Goal: Transaction & Acquisition: Purchase product/service

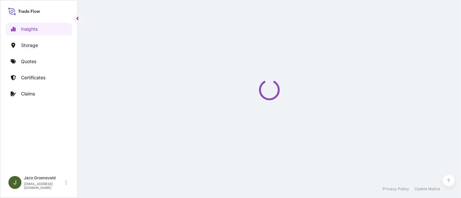
select select "2025"
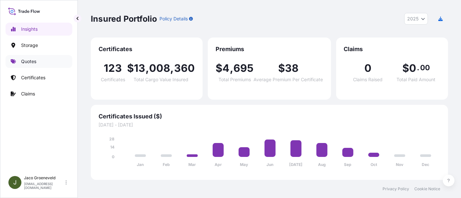
click at [36, 63] on p "Quotes" at bounding box center [28, 61] width 15 height 6
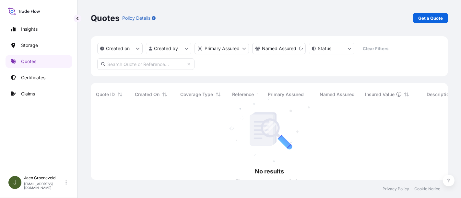
scroll to position [92, 351]
click at [422, 16] on p "Get a Quote" at bounding box center [430, 18] width 25 height 6
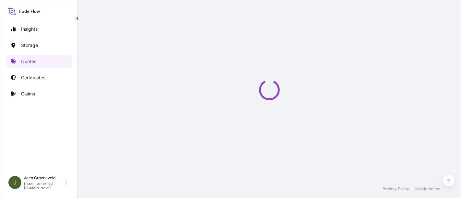
select select "Road / [GEOGRAPHIC_DATA]"
select select "Water"
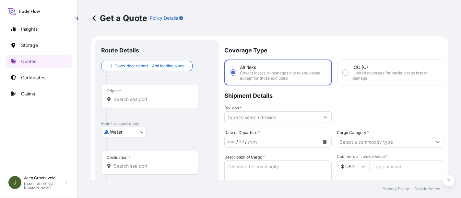
scroll to position [10, 0]
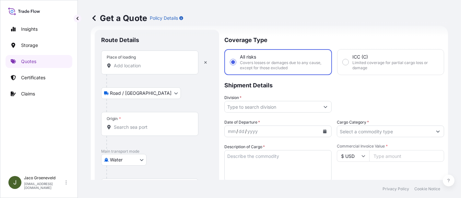
click at [135, 63] on input "Place of loading" at bounding box center [152, 66] width 76 height 6
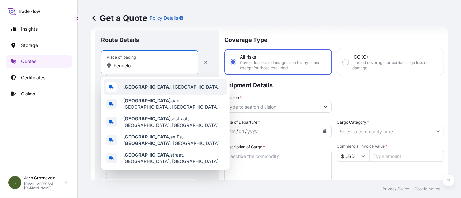
click at [141, 82] on div "[GEOGRAPHIC_DATA] , [GEOGRAPHIC_DATA]" at bounding box center [165, 87] width 123 height 16
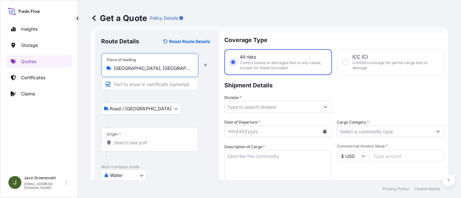
type input "[GEOGRAPHIC_DATA], [GEOGRAPHIC_DATA]"
click at [173, 106] on div "Road / [GEOGRAPHIC_DATA] / Inland" at bounding box center [156, 109] width 111 height 12
click at [150, 142] on input "Origin *" at bounding box center [152, 143] width 76 height 6
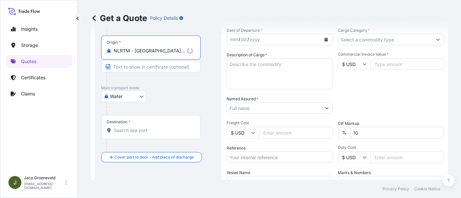
scroll to position [118, 0]
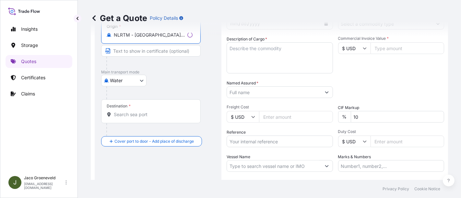
type input "NLRTM - [GEOGRAPHIC_DATA], [GEOGRAPHIC_DATA]"
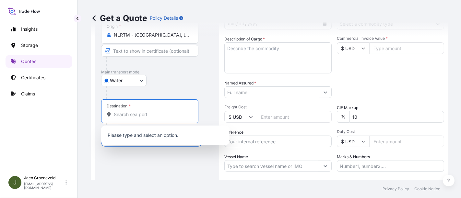
click at [143, 113] on input "Destination *" at bounding box center [152, 114] width 76 height 6
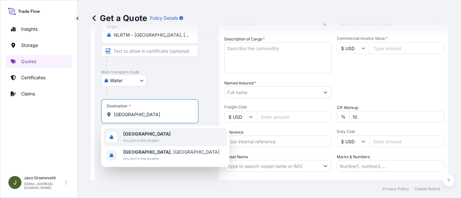
click at [141, 141] on span "Any port in this location" at bounding box center [146, 140] width 47 height 6
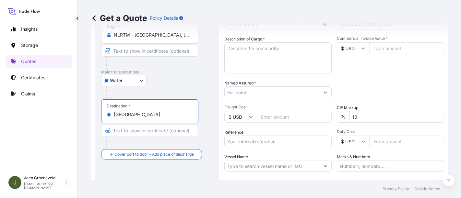
type input "[GEOGRAPHIC_DATA]"
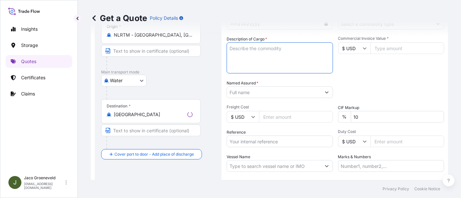
click at [247, 61] on textarea "Description of Cargo *" at bounding box center [279, 57] width 106 height 31
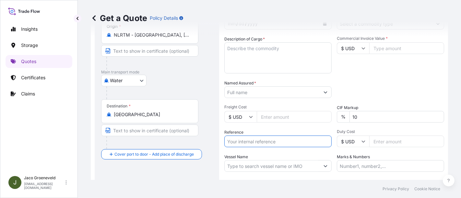
click at [241, 141] on input "Reference" at bounding box center [277, 142] width 107 height 12
paste input "2606807"
click at [264, 145] on input "2606807" at bounding box center [277, 142] width 107 height 12
paste input "1265956302"
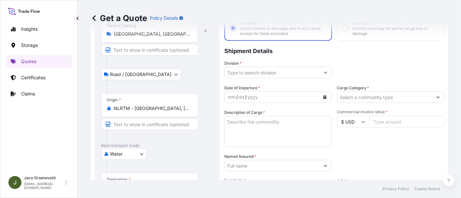
scroll to position [10, 0]
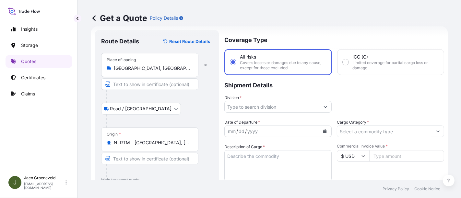
type input "2606807 - 1265956302"
drag, startPoint x: 233, startPoint y: 162, endPoint x: 294, endPoint y: 177, distance: 63.4
click at [233, 162] on textarea "Description of Cargo *" at bounding box center [277, 165] width 107 height 31
paste textarea "PALLETS LOADED INTO 1 20' DRY HEAVY DUTY CONTAINER 12 PALLETS NEZO FINE TABLE S…"
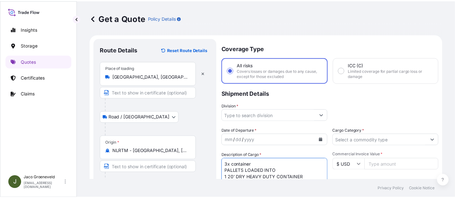
scroll to position [0, 0]
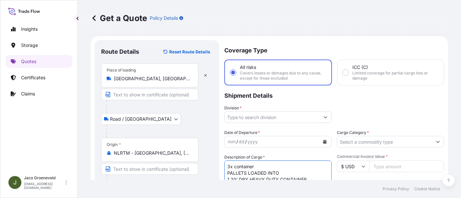
type textarea "3x container PALLETS LOADED INTO 1 20' DRY HEAVY DUTY CONTAINER 12 PALLETS NEZO…"
click at [264, 119] on input "Division *" at bounding box center [271, 117] width 95 height 12
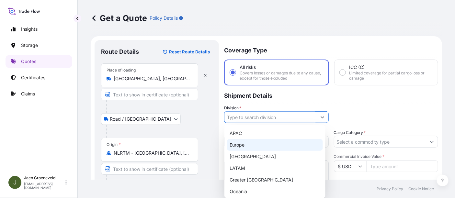
click at [245, 147] on div "Europe" at bounding box center [275, 145] width 96 height 12
type input "Europe"
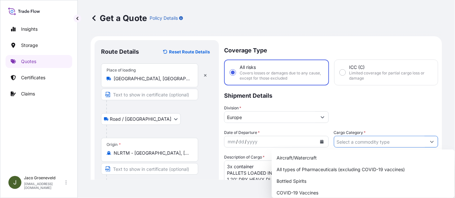
click at [337, 146] on input "Cargo Category *" at bounding box center [380, 142] width 92 height 12
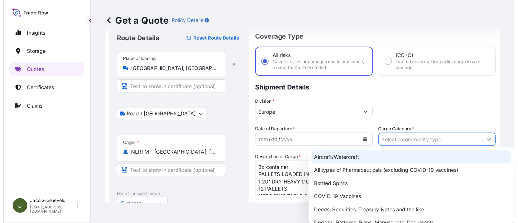
scroll to position [36, 0]
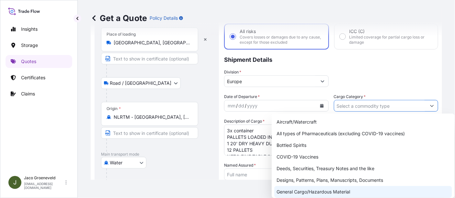
click at [298, 191] on div "General Cargo/Hazardous Material" at bounding box center [363, 192] width 178 height 12
type input "General Cargo/Hazardous Material"
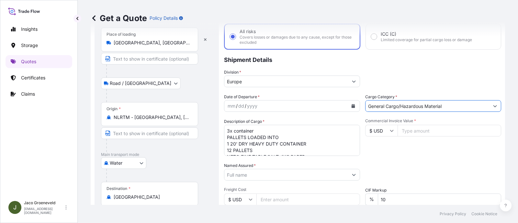
click at [251, 103] on div "yyyy" at bounding box center [252, 106] width 12 height 8
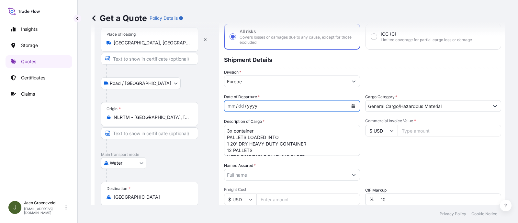
click at [315, 110] on div "mm / dd / yyyy" at bounding box center [286, 106] width 124 height 12
click at [347, 105] on div "mm / dd / yyyy" at bounding box center [292, 106] width 136 height 12
click at [352, 102] on button "Calendar" at bounding box center [353, 106] width 10 height 10
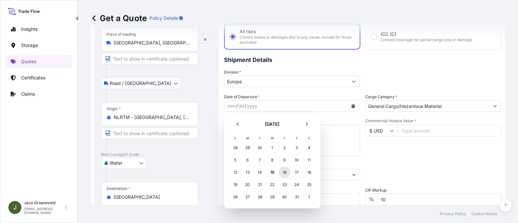
click at [285, 174] on div "16" at bounding box center [285, 172] width 12 height 12
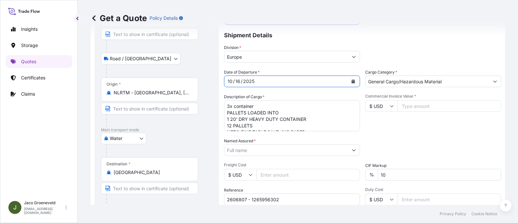
scroll to position [137, 0]
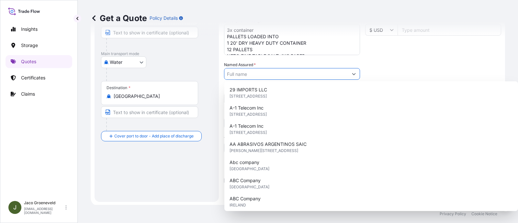
click at [253, 73] on input "Named Assured *" at bounding box center [286, 74] width 124 height 12
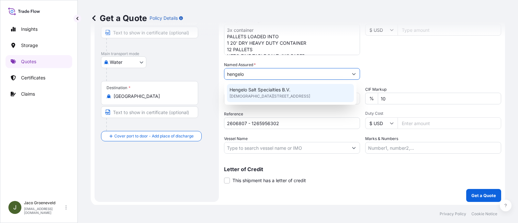
click at [268, 91] on span "Hengelo Salt Specialties B.V." at bounding box center [260, 89] width 61 height 6
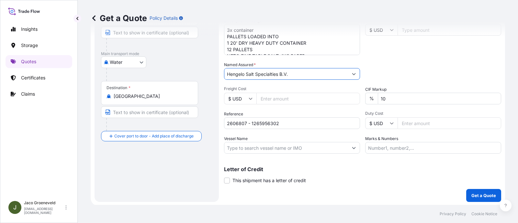
type input "Hengelo Salt Specialties B.V."
click at [252, 148] on input "Vessel Name" at bounding box center [286, 148] width 124 height 12
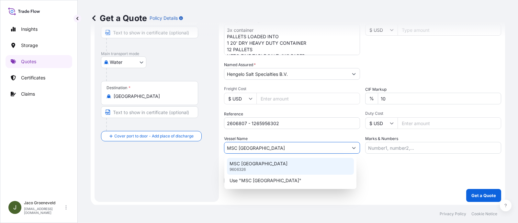
click at [258, 162] on p "MSC [GEOGRAPHIC_DATA]" at bounding box center [259, 163] width 58 height 6
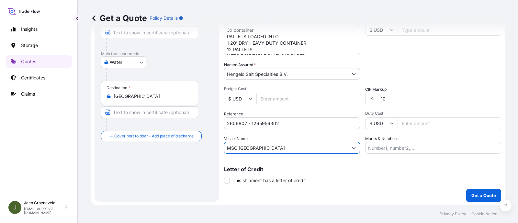
type input "MSC [GEOGRAPHIC_DATA]"
click at [386, 121] on input "$ USD" at bounding box center [381, 123] width 32 height 12
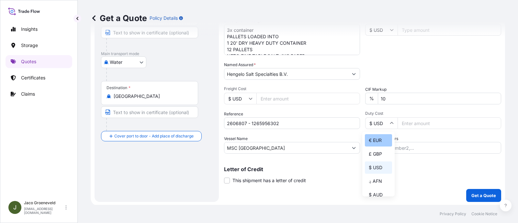
click at [379, 140] on div "€ EUR" at bounding box center [378, 140] width 27 height 12
type input "€ EUR"
click at [408, 125] on input "Duty Cost" at bounding box center [450, 123] width 104 height 12
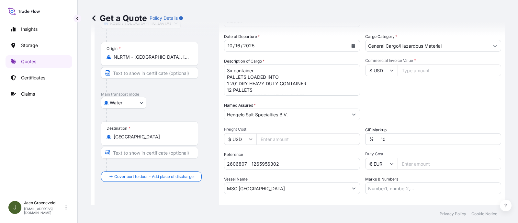
click at [386, 65] on input "$ USD" at bounding box center [381, 70] width 32 height 12
click at [382, 86] on div "€ EUR" at bounding box center [378, 87] width 27 height 12
type input "€ EUR"
click at [410, 67] on input "Commercial Invoice Value *" at bounding box center [450, 70] width 104 height 12
type input "38982.22"
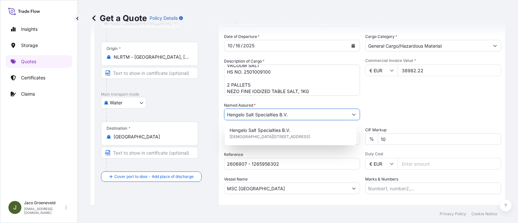
scroll to position [70, 0]
click at [404, 88] on div "Commercial Invoice Value * € EUR 38982.22" at bounding box center [433, 77] width 136 height 38
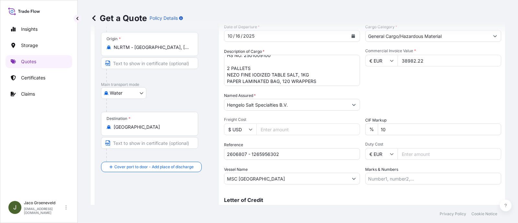
scroll to position [137, 0]
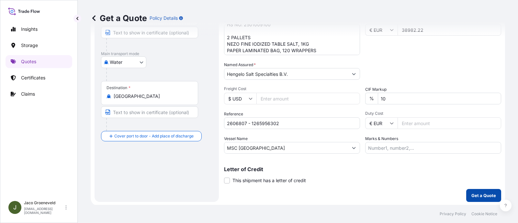
click at [460, 190] on button "Get a Quote" at bounding box center [483, 195] width 35 height 13
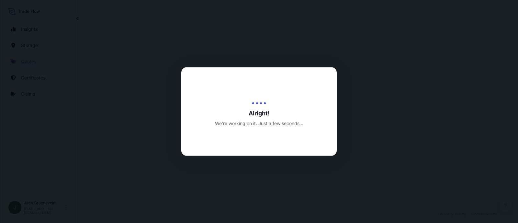
select select "Road / [GEOGRAPHIC_DATA]"
select select "Water"
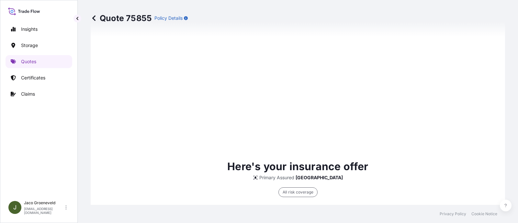
scroll to position [627, 0]
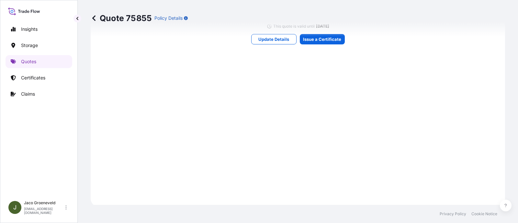
click at [327, 32] on div "Quote 75855 Policy Details" at bounding box center [298, 18] width 415 height 36
click at [327, 34] on div "Quote 75855 Policy Details" at bounding box center [298, 18] width 415 height 36
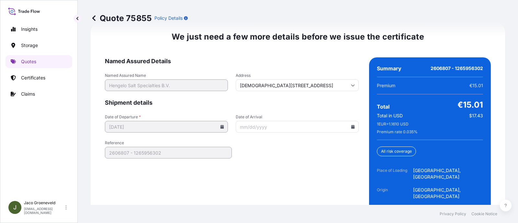
scroll to position [1067, 0]
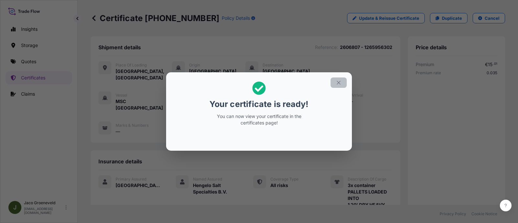
click at [335, 85] on button "button" at bounding box center [339, 82] width 16 height 10
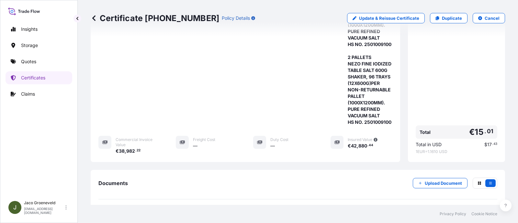
scroll to position [548, 0]
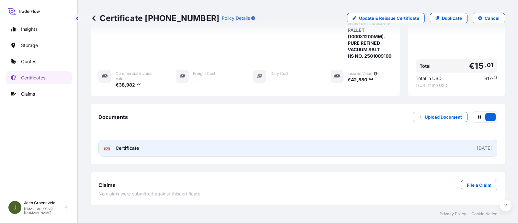
click at [233, 142] on link "PDF Certificate [DATE]" at bounding box center [297, 148] width 399 height 17
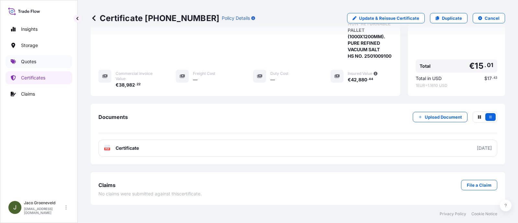
click at [43, 57] on link "Quotes" at bounding box center [39, 61] width 67 height 13
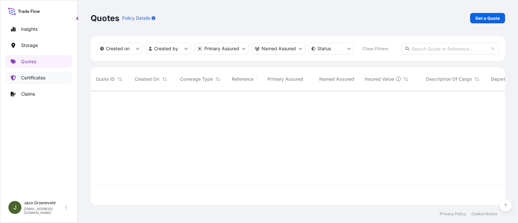
scroll to position [131, 408]
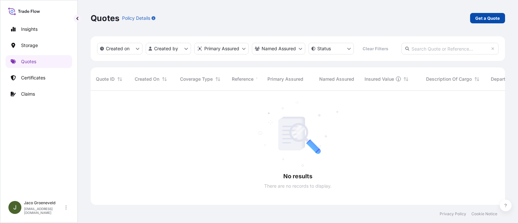
click at [460, 15] on p "Get a Quote" at bounding box center [487, 18] width 25 height 6
select select "Water"
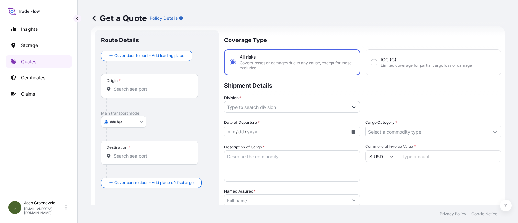
scroll to position [51, 0]
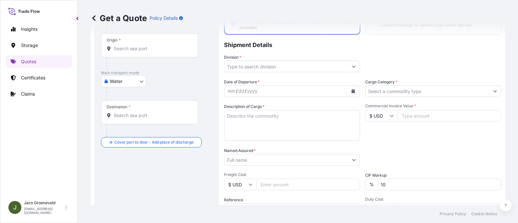
click at [383, 114] on input "$ USD" at bounding box center [381, 116] width 32 height 12
drag, startPoint x: 381, startPoint y: 126, endPoint x: 381, endPoint y: 131, distance: 4.9
click at [381, 126] on div "€ EUR £ GBP $ USD ؋ AFN $ AUD R$ BRL $ CAD ¥ CNY $ HKD ₹ INR ¥ JPY DH MAD RM MY…" at bounding box center [378, 156] width 32 height 65
click at [381, 133] on div "Commercial Invoice Value * $ USD" at bounding box center [433, 122] width 136 height 38
click at [383, 115] on input "$ USD" at bounding box center [381, 116] width 32 height 12
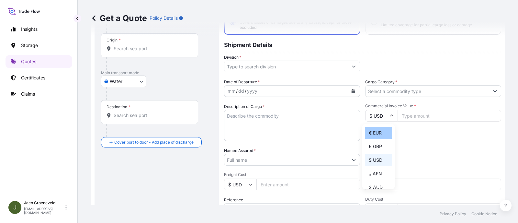
click at [374, 130] on div "€ EUR" at bounding box center [378, 133] width 27 height 12
type input "€ EUR"
click at [406, 113] on input "Commercial Invoice Value *" at bounding box center [450, 116] width 104 height 12
type input "121410.32"
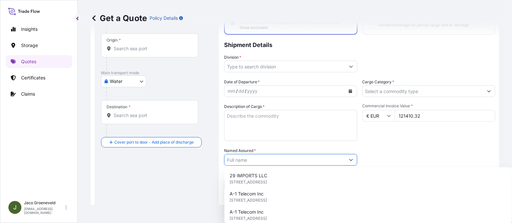
click at [274, 125] on textarea "Description of Cargo *" at bounding box center [290, 125] width 133 height 31
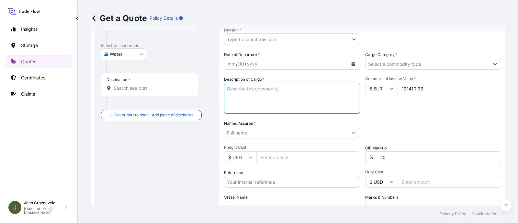
scroll to position [91, 0]
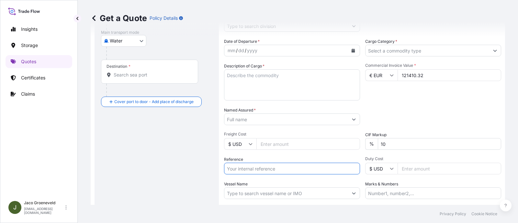
click at [237, 169] on input "Reference" at bounding box center [292, 169] width 136 height 12
type input "2580776"
drag, startPoint x: 240, startPoint y: 86, endPoint x: 240, endPoint y: 82, distance: 4.5
click at [240, 86] on textarea "Description of Cargo *" at bounding box center [292, 84] width 136 height 31
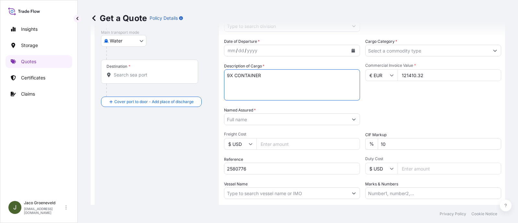
paste textarea "2 PALLETS NEZO FINE SEASALT CARDBOARD SHAKER 300G, 135 TRAYS (6 X 300G) ON NON-…"
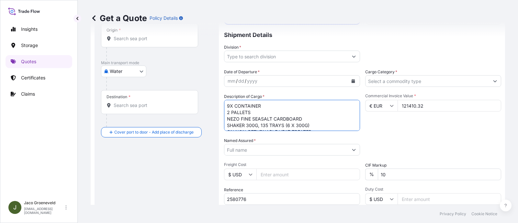
scroll to position [10, 0]
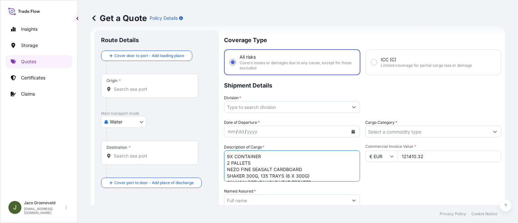
type textarea "9X CONTAINER 2 PALLETS NEZO FINE SEASALT CARDBOARD SHAKER 300G, 135 TRAYS (6 X …"
click at [141, 161] on div "Destination *" at bounding box center [149, 153] width 97 height 24
click at [141, 159] on input "Destination *" at bounding box center [152, 156] width 76 height 6
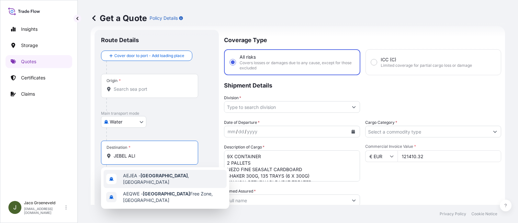
click at [135, 177] on span "AEJEA - [GEOGRAPHIC_DATA] , [GEOGRAPHIC_DATA]" at bounding box center [173, 178] width 101 height 13
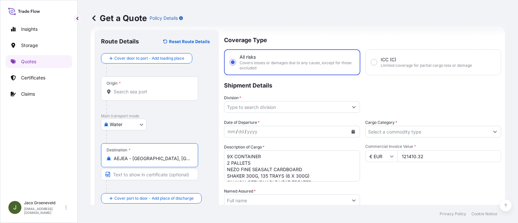
type input "AEJEA - [GEOGRAPHIC_DATA], [GEOGRAPHIC_DATA]"
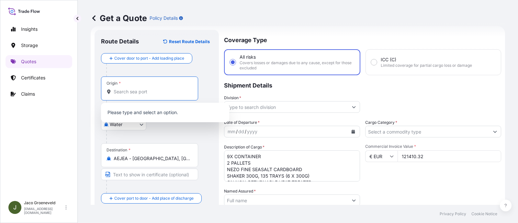
click at [137, 92] on input "Origin *" at bounding box center [152, 91] width 76 height 6
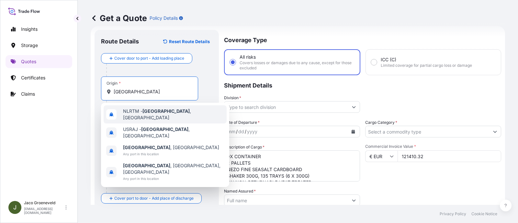
click at [139, 110] on span "NLRTM - [GEOGRAPHIC_DATA] , [GEOGRAPHIC_DATA]" at bounding box center [173, 114] width 101 height 13
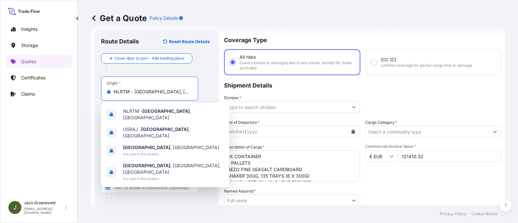
type input "NLRTM - [GEOGRAPHIC_DATA], [GEOGRAPHIC_DATA]"
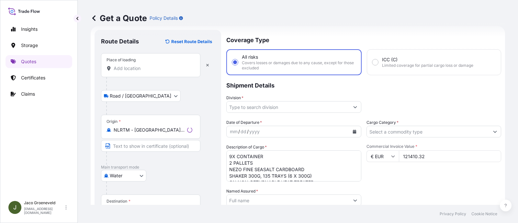
click at [131, 70] on input "Place of loading" at bounding box center [153, 68] width 79 height 6
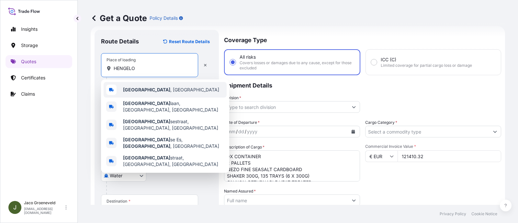
click at [153, 92] on span "[GEOGRAPHIC_DATA] , [GEOGRAPHIC_DATA]" at bounding box center [171, 89] width 96 height 6
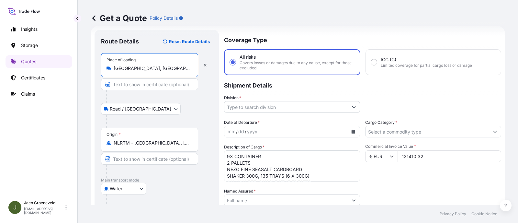
type input "[GEOGRAPHIC_DATA], [GEOGRAPHIC_DATA]"
click at [278, 105] on input "Division *" at bounding box center [286, 107] width 124 height 12
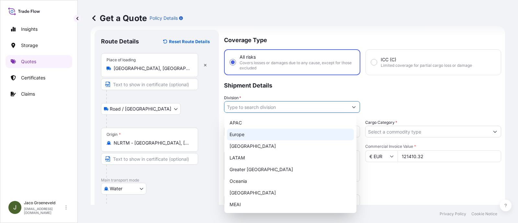
click at [241, 135] on div "Europe" at bounding box center [290, 135] width 127 height 12
type input "Europe"
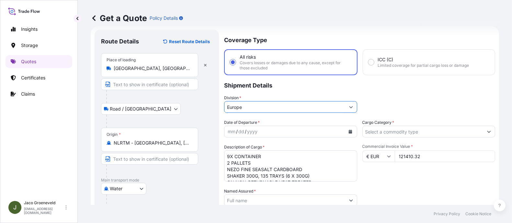
click at [402, 132] on input "Cargo Category *" at bounding box center [423, 132] width 121 height 12
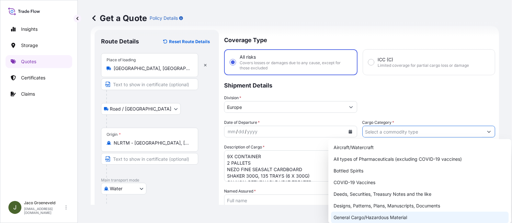
click at [355, 198] on div "General Cargo/Hazardous Material" at bounding box center [420, 217] width 178 height 12
type input "General Cargo/Hazardous Material"
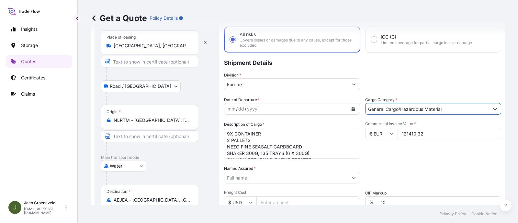
scroll to position [51, 0]
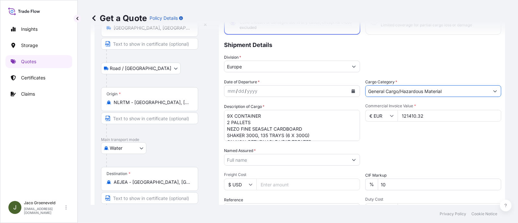
click at [272, 82] on div "Date of Departure * mm / dd / yyyy" at bounding box center [292, 88] width 136 height 18
click at [272, 91] on div "mm / dd / yyyy" at bounding box center [286, 91] width 124 height 12
click at [353, 92] on button "Calendar" at bounding box center [353, 91] width 10 height 10
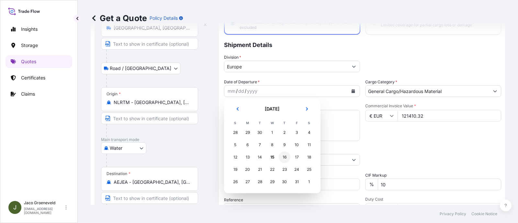
click at [284, 157] on div "16" at bounding box center [285, 157] width 12 height 12
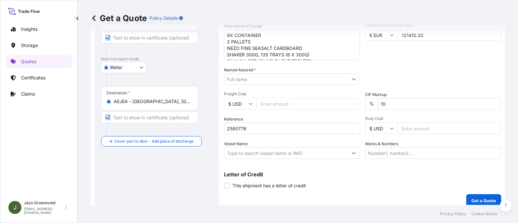
scroll to position [132, 0]
click at [302, 153] on input "Vessel Name" at bounding box center [286, 153] width 124 height 12
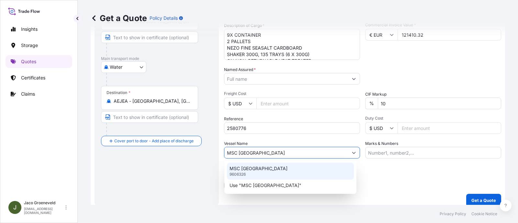
click at [264, 165] on div "MSC ISTANBUL 9606326" at bounding box center [290, 171] width 127 height 17
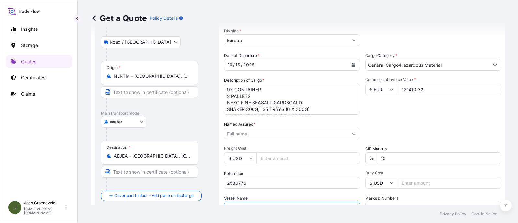
scroll to position [137, 0]
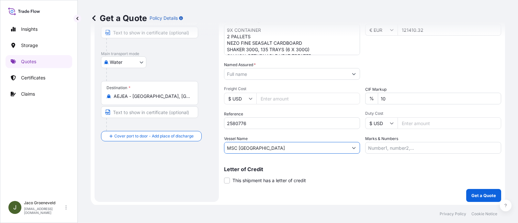
type input "MSC [GEOGRAPHIC_DATA]"
click at [460, 198] on button "Get a Quote" at bounding box center [483, 195] width 35 height 13
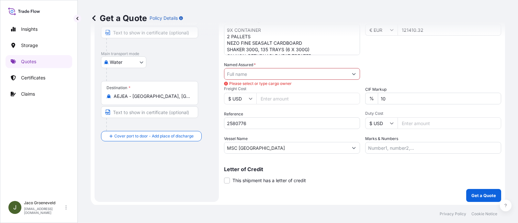
click at [278, 77] on input "Named Assured *" at bounding box center [286, 74] width 124 height 12
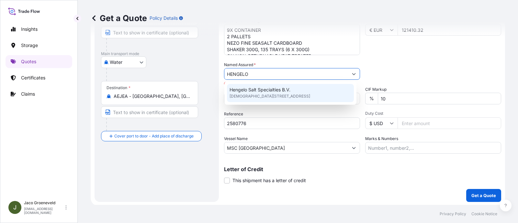
click at [251, 89] on span "Hengelo Salt Specialties B.V." at bounding box center [260, 89] width 61 height 6
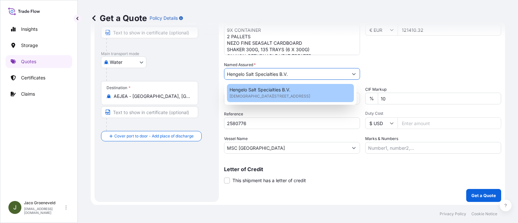
type input "Hengelo Salt Specialties B.V."
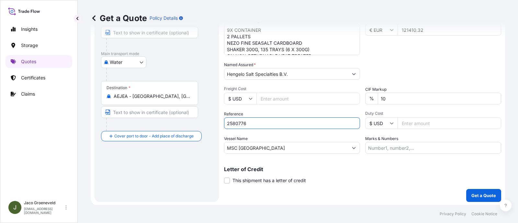
click at [256, 121] on input "2580776" at bounding box center [292, 123] width 136 height 12
type input "2580776 - 1265952365"
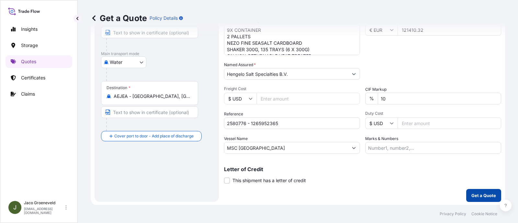
click at [460, 189] on button "Get a Quote" at bounding box center [483, 195] width 35 height 13
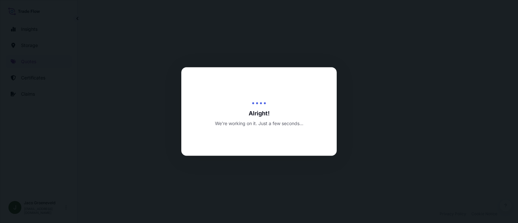
select select "Road / [GEOGRAPHIC_DATA]"
select select "Water"
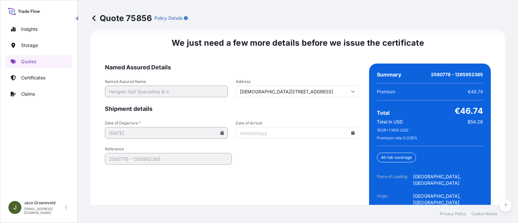
scroll to position [1067, 0]
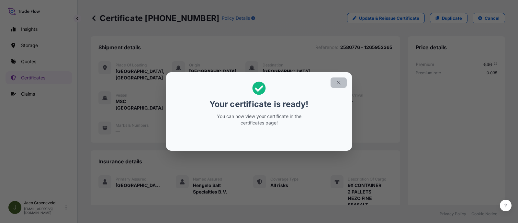
click at [341, 84] on icon "button" at bounding box center [339, 83] width 6 height 6
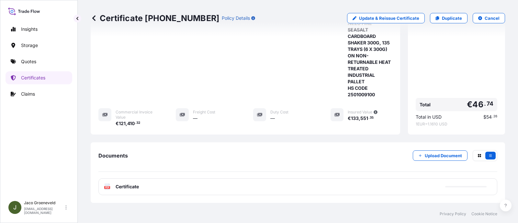
scroll to position [302, 0]
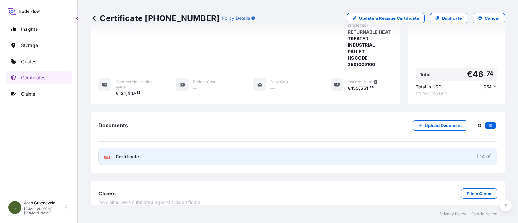
click at [135, 153] on span "Certificate" at bounding box center [127, 156] width 23 height 6
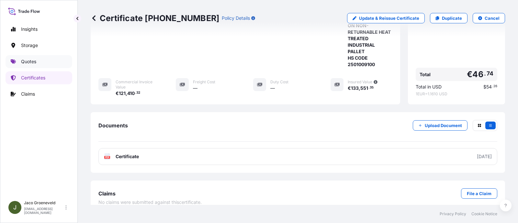
click at [36, 58] on link "Quotes" at bounding box center [39, 61] width 67 height 13
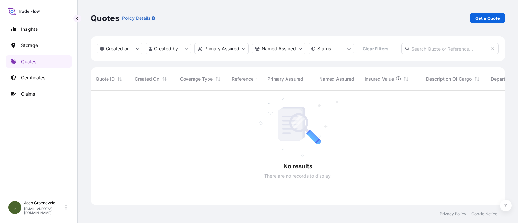
scroll to position [131, 408]
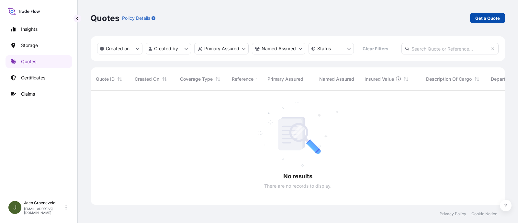
click at [460, 17] on p "Get a Quote" at bounding box center [487, 18] width 25 height 6
select select "Road / [GEOGRAPHIC_DATA]"
select select "Water"
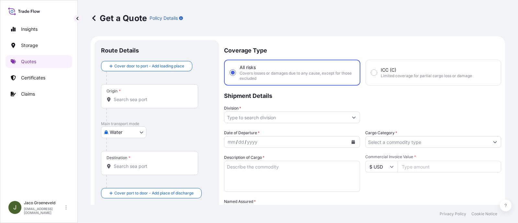
scroll to position [10, 0]
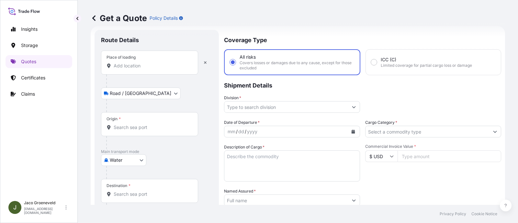
click at [133, 78] on div at bounding box center [159, 80] width 106 height 13
click at [129, 70] on div "Place of loading" at bounding box center [149, 63] width 97 height 24
click at [129, 69] on input "Place of loading" at bounding box center [152, 66] width 76 height 6
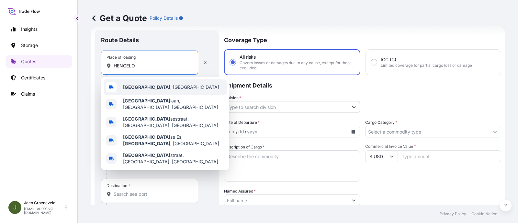
click at [132, 88] on b "[GEOGRAPHIC_DATA]" at bounding box center [146, 87] width 47 height 6
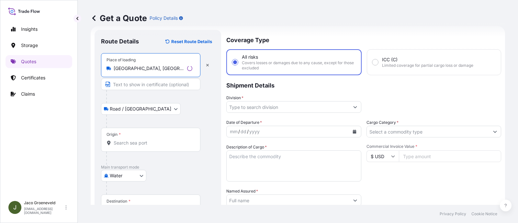
type input "[GEOGRAPHIC_DATA], [GEOGRAPHIC_DATA]"
click at [130, 135] on div "Origin *" at bounding box center [150, 140] width 99 height 24
click at [130, 140] on input "Origin *" at bounding box center [153, 143] width 79 height 6
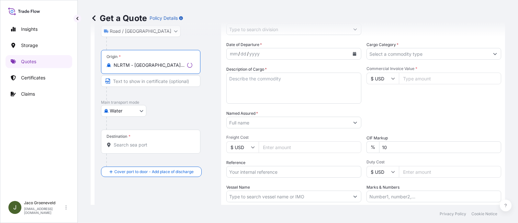
scroll to position [91, 0]
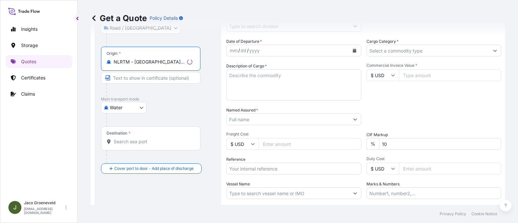
type input "NLRTM - [GEOGRAPHIC_DATA], [GEOGRAPHIC_DATA]"
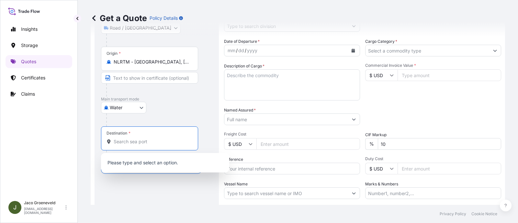
click at [149, 140] on input "Destination *" at bounding box center [152, 141] width 76 height 6
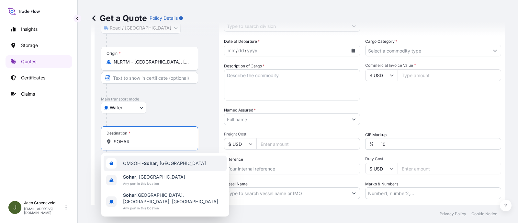
click at [143, 162] on span "OMSOH - [GEOGRAPHIC_DATA] , [GEOGRAPHIC_DATA]" at bounding box center [164, 163] width 83 height 6
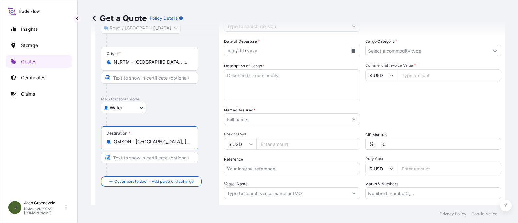
type input "OMSOH - [GEOGRAPHIC_DATA], [GEOGRAPHIC_DATA]"
click at [235, 169] on input "Reference" at bounding box center [292, 169] width 136 height 12
paste input "2614955"
click at [242, 164] on input "2614955 - 1265959433" at bounding box center [292, 169] width 136 height 12
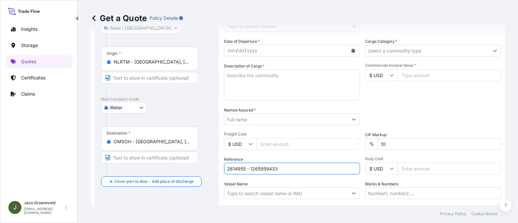
type input "2614955 - 1265959433"
click at [271, 161] on div "Reference 2614955 - 1265959433" at bounding box center [292, 165] width 136 height 18
click at [266, 171] on input "2614955 - 1265959433" at bounding box center [292, 169] width 136 height 12
click at [266, 170] on input "2614955 - 1265959433" at bounding box center [292, 169] width 136 height 12
click at [232, 172] on input "2614955 - 1265959433" at bounding box center [292, 169] width 136 height 12
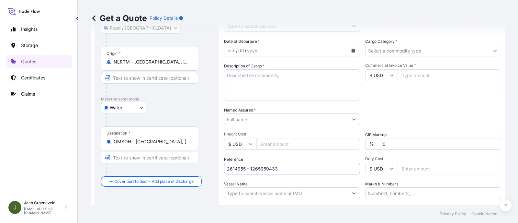
click at [232, 172] on input "2614955 - 1265959433" at bounding box center [292, 169] width 136 height 12
click at [270, 75] on textarea "Description of Cargo *" at bounding box center [292, 84] width 136 height 31
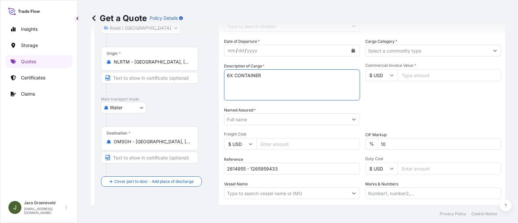
paste textarea "PALLETS LOADED INTO 1 20' DRY HEAVY DUTY CONTAINER 10 PALLETS NEZO FINE IODIZED…"
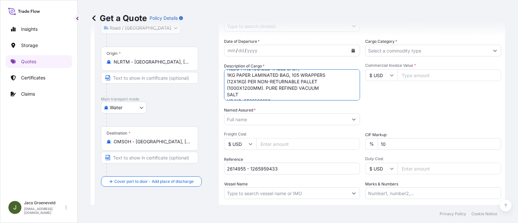
scroll to position [0, 0]
type textarea "6X CONTAINER PALLETS LOADED INTO 1 20' DRY HEAVY DUTY CONTAINER 10 PALLETS NEZO…"
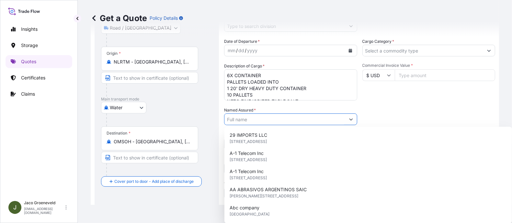
click at [257, 117] on input "Named Assured *" at bounding box center [284, 119] width 121 height 12
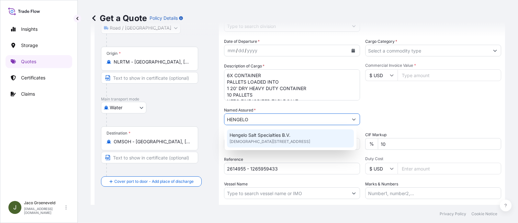
click at [246, 145] on div "Hengelo Salt Specialties B.V. [STREET_ADDRESS]" at bounding box center [290, 138] width 127 height 18
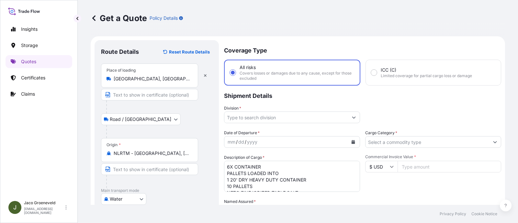
type input "Hengelo Salt Specialties B.V."
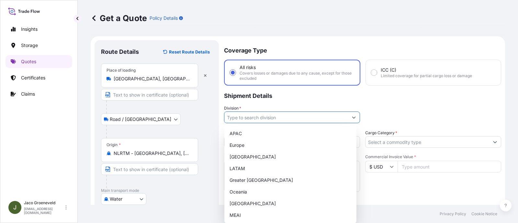
click at [260, 120] on input "Division *" at bounding box center [286, 117] width 124 height 12
click at [287, 140] on div "Europe" at bounding box center [290, 145] width 127 height 12
type input "Europe"
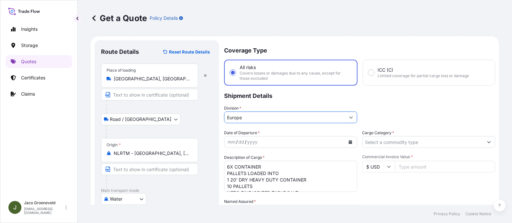
click at [410, 136] on input "Cargo Category *" at bounding box center [423, 142] width 121 height 12
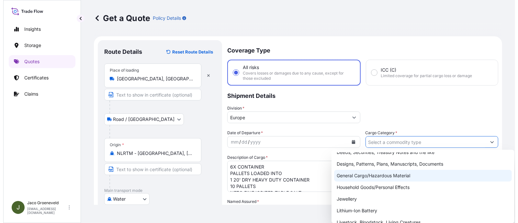
scroll to position [40, 0]
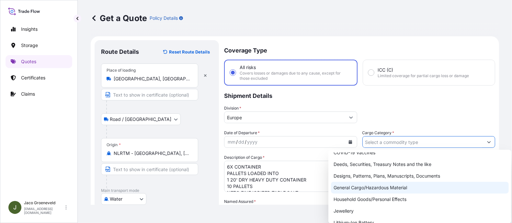
click at [357, 187] on div "General Cargo/Hazardous Material" at bounding box center [420, 188] width 178 height 12
type input "General Cargo/Hazardous Material"
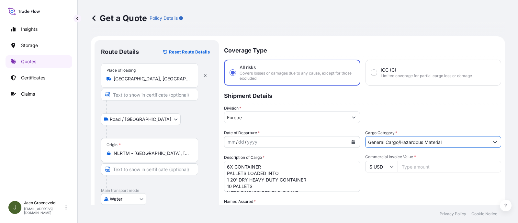
click at [263, 146] on div "mm / dd / yyyy" at bounding box center [286, 142] width 124 height 12
click at [301, 141] on div "mm / dd / yyyy" at bounding box center [286, 142] width 124 height 12
click at [355, 139] on div "mm / dd / yyyy" at bounding box center [292, 142] width 136 height 12
click at [354, 139] on button "Calendar" at bounding box center [353, 142] width 10 height 10
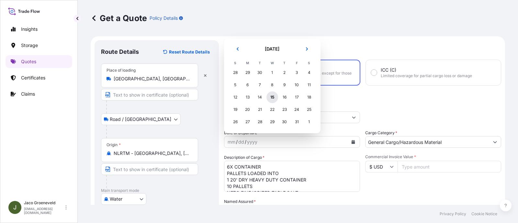
click at [277, 95] on div "15" at bounding box center [273, 97] width 12 height 12
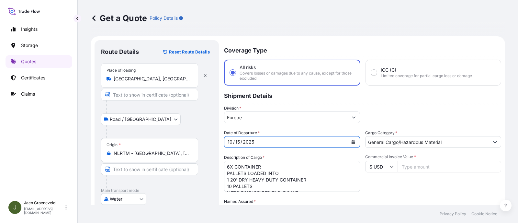
click at [348, 141] on button "Calendar" at bounding box center [353, 142] width 10 height 10
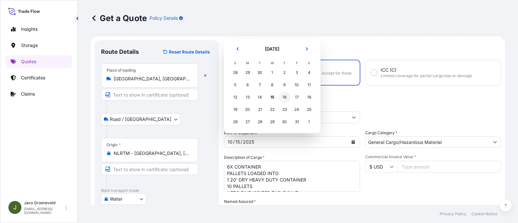
click at [285, 95] on div "16" at bounding box center [285, 97] width 12 height 12
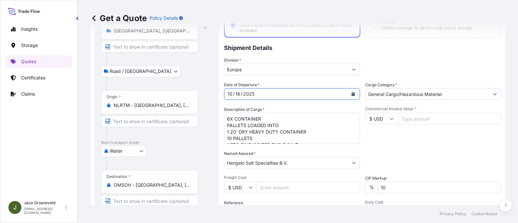
scroll to position [121, 0]
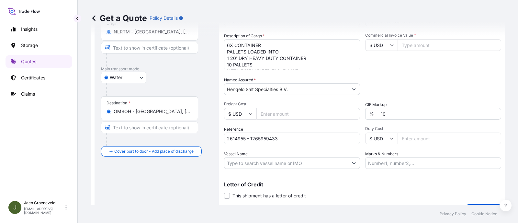
click at [386, 47] on input "$ USD" at bounding box center [381, 45] width 32 height 12
click at [369, 63] on div "€ EUR" at bounding box center [378, 62] width 27 height 12
type input "€ EUR"
click at [411, 46] on input "Commercial Invoice Value *" at bounding box center [450, 45] width 104 height 12
type input "75967.63"
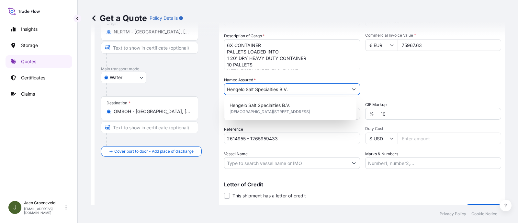
click at [399, 79] on div "Packing Category Type to search a container mode Please select a primary mode o…" at bounding box center [433, 86] width 136 height 18
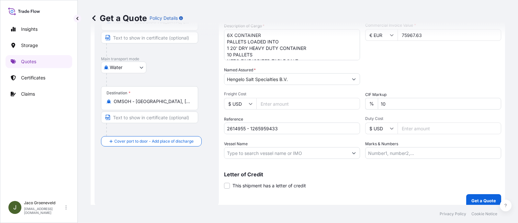
scroll to position [137, 0]
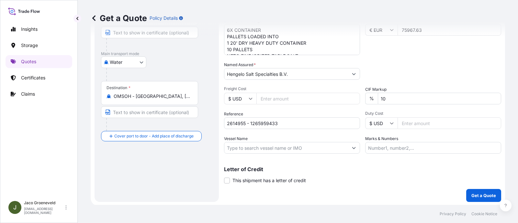
click at [278, 148] on input "Vessel Name" at bounding box center [286, 148] width 124 height 12
click at [266, 152] on input "Vessel Name" at bounding box center [286, 148] width 124 height 12
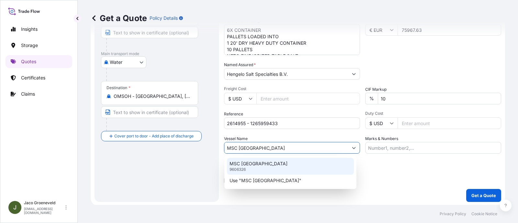
click at [271, 159] on div "MSC ISTANBUL 9606326" at bounding box center [290, 166] width 127 height 17
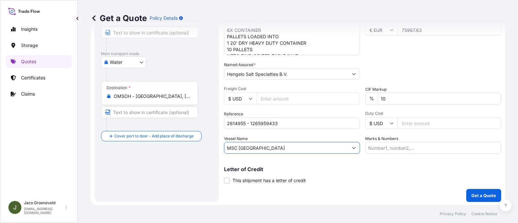
type input "MSC [GEOGRAPHIC_DATA]"
click at [383, 168] on p "Letter of Credit" at bounding box center [362, 168] width 277 height 5
click at [460, 192] on p "Get a Quote" at bounding box center [484, 195] width 25 height 6
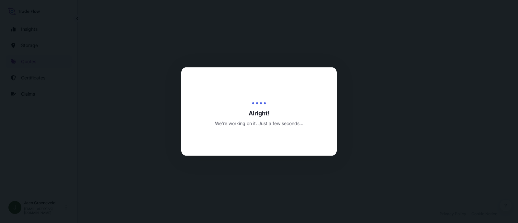
select select "Road / [GEOGRAPHIC_DATA]"
select select "Water"
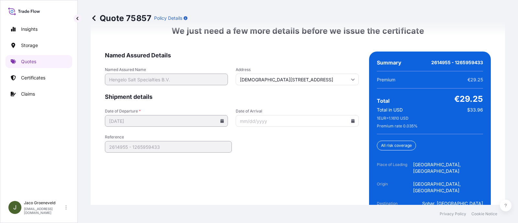
scroll to position [1067, 0]
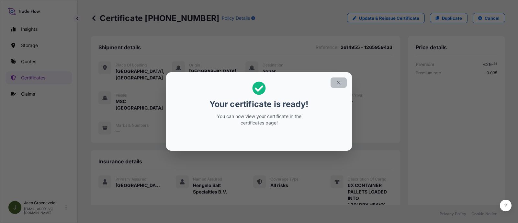
click at [339, 80] on icon "button" at bounding box center [339, 83] width 6 height 6
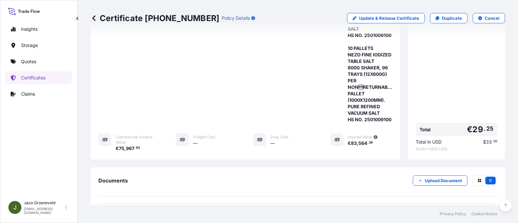
scroll to position [341, 0]
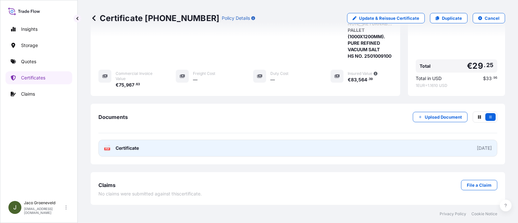
click at [111, 148] on div "PDF Certificate" at bounding box center [121, 148] width 35 height 6
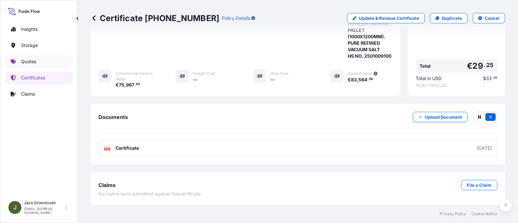
click at [27, 63] on p "Quotes" at bounding box center [28, 61] width 15 height 6
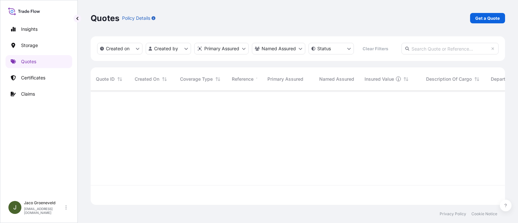
scroll to position [112, 408]
click at [460, 17] on p "Get a Quote" at bounding box center [487, 18] width 25 height 6
select select "Road / [GEOGRAPHIC_DATA]"
select select "Water"
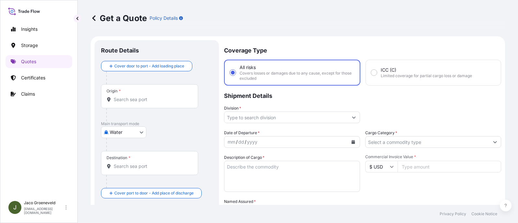
scroll to position [10, 0]
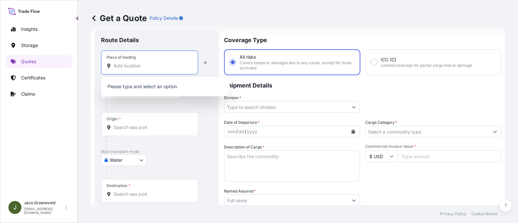
click at [134, 67] on input "Place of loading" at bounding box center [152, 66] width 76 height 6
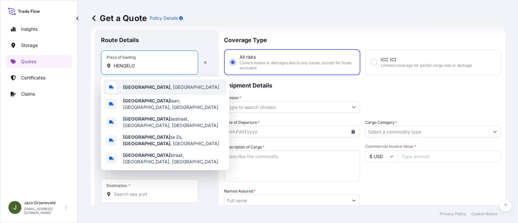
click at [148, 87] on span "[GEOGRAPHIC_DATA] , [GEOGRAPHIC_DATA]" at bounding box center [171, 87] width 96 height 6
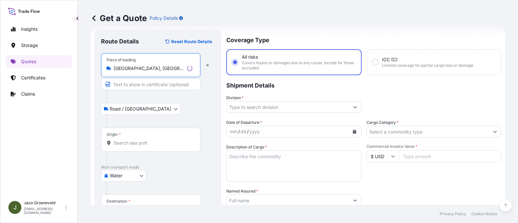
type input "[GEOGRAPHIC_DATA], [GEOGRAPHIC_DATA]"
click at [142, 139] on div "Origin *" at bounding box center [150, 140] width 99 height 24
click at [142, 140] on input "Origin *" at bounding box center [153, 143] width 79 height 6
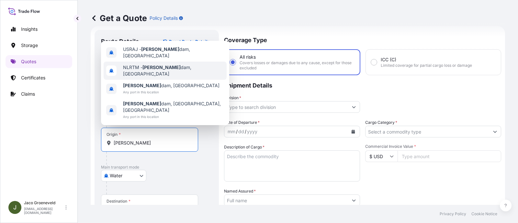
click at [146, 72] on div "NLRTM - [PERSON_NAME][GEOGRAPHIC_DATA], [GEOGRAPHIC_DATA]" at bounding box center [165, 71] width 123 height 18
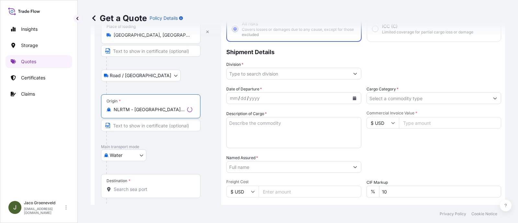
scroll to position [132, 0]
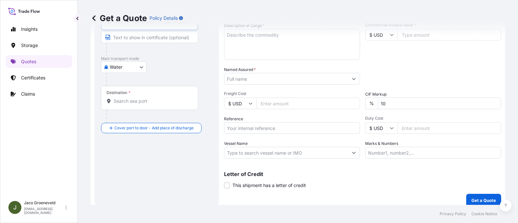
type input "NLRTM - [GEOGRAPHIC_DATA], [GEOGRAPHIC_DATA]"
click at [153, 95] on div "Destination *" at bounding box center [149, 98] width 97 height 24
click at [153, 98] on input "Destination *" at bounding box center [152, 101] width 76 height 6
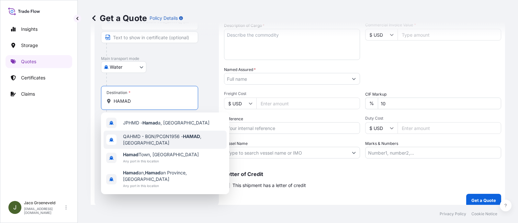
click at [138, 138] on span "QAHMD - BGN/PCGN1956 - HAMAD , [GEOGRAPHIC_DATA]" at bounding box center [173, 139] width 101 height 13
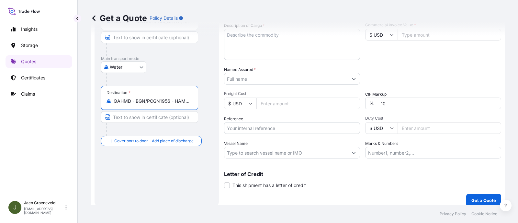
type input "QAHMD - BGN/PCGN1956 - HAMAD, [GEOGRAPHIC_DATA]"
drag, startPoint x: 177, startPoint y: 162, endPoint x: 203, endPoint y: 191, distance: 39.2
click at [177, 164] on div "Route Details Reset Route Details Place of loading [GEOGRAPHIC_DATA], [GEOGRAPH…" at bounding box center [158, 57] width 114 height 285
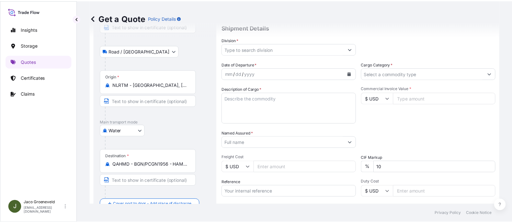
scroll to position [0, 0]
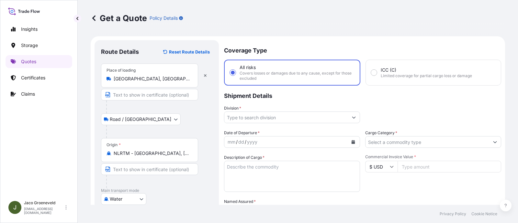
click at [261, 110] on div "Division *" at bounding box center [292, 114] width 136 height 18
click at [259, 118] on input "Division *" at bounding box center [286, 117] width 124 height 12
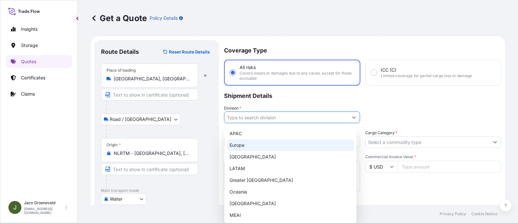
click at [253, 143] on div "Europe" at bounding box center [290, 145] width 127 height 12
type input "Europe"
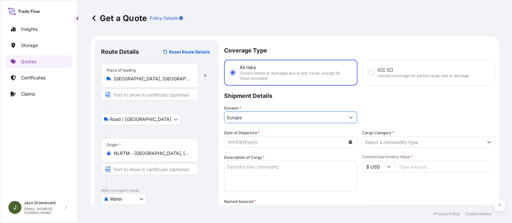
click at [396, 143] on input "Cargo Category *" at bounding box center [423, 142] width 121 height 12
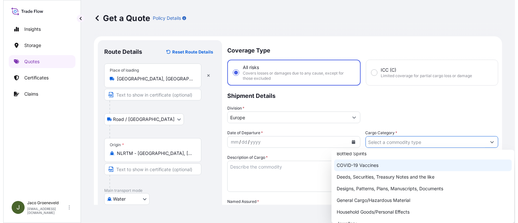
scroll to position [40, 0]
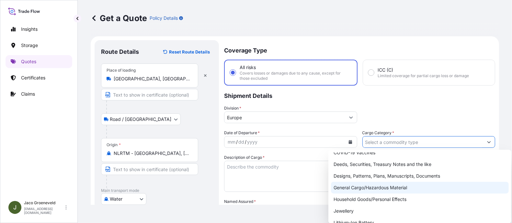
click at [357, 184] on div "General Cargo/Hazardous Material" at bounding box center [420, 188] width 178 height 12
type input "General Cargo/Hazardous Material"
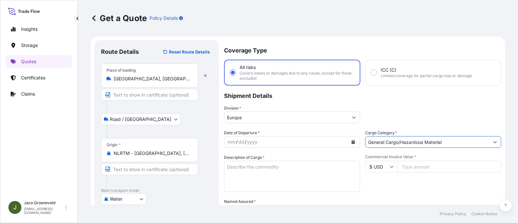
click at [377, 100] on p "Shipment Details" at bounding box center [362, 95] width 277 height 19
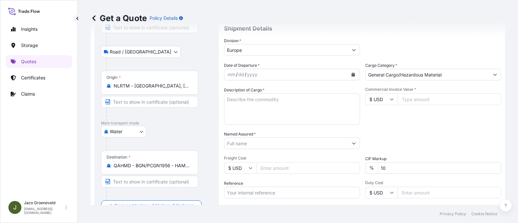
scroll to position [81, 0]
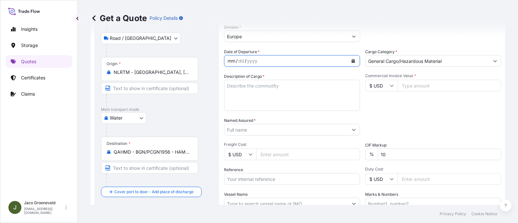
click at [287, 60] on div "mm / dd / yyyy" at bounding box center [286, 61] width 124 height 12
click at [351, 57] on button "Calendar" at bounding box center [353, 61] width 10 height 10
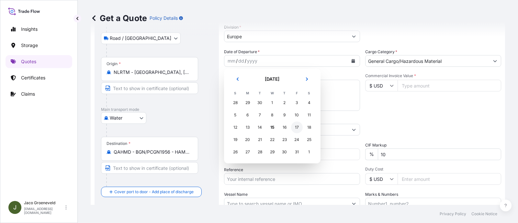
click at [291, 127] on div "17" at bounding box center [297, 127] width 12 height 12
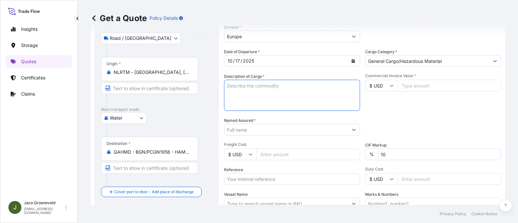
click at [271, 94] on textarea "Description of Cargo *" at bounding box center [292, 95] width 136 height 31
type textarea "6X CONTAINER"
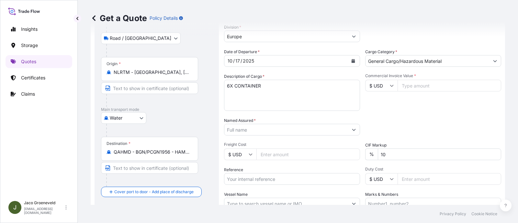
click at [390, 82] on input "$ USD" at bounding box center [381, 86] width 32 height 12
click at [376, 103] on div "€ EUR" at bounding box center [378, 103] width 27 height 12
type input "€ EUR"
click at [407, 84] on input "Commercial Invoice Value *" at bounding box center [450, 86] width 104 height 12
type input "93809.67"
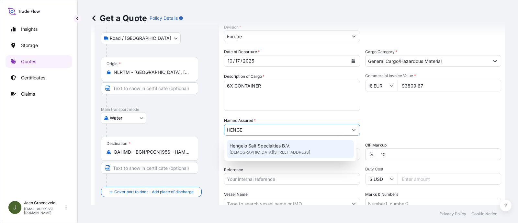
click at [252, 143] on span "Hengelo Salt Specialties B.V." at bounding box center [260, 146] width 61 height 6
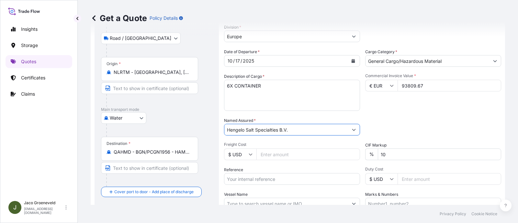
type input "Hengelo Salt Specialties B.V."
click at [393, 125] on div "Packing Category Type to search a container mode Please select a primary mode o…" at bounding box center [433, 126] width 136 height 18
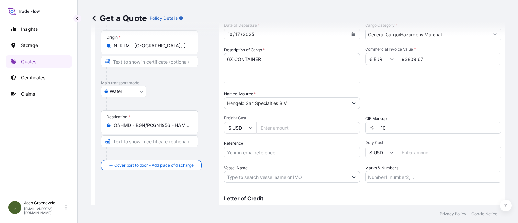
scroll to position [121, 0]
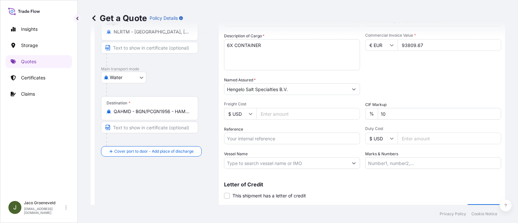
click at [248, 134] on input "Reference" at bounding box center [292, 138] width 136 height 12
click at [260, 136] on input "2537069" at bounding box center [292, 138] width 136 height 12
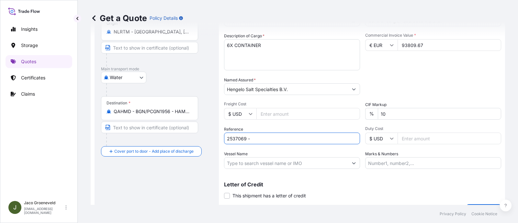
paste input "1265951038"
type input "2537069 - 1265951038"
click at [267, 53] on textarea "6X CONTAINER" at bounding box center [292, 54] width 136 height 31
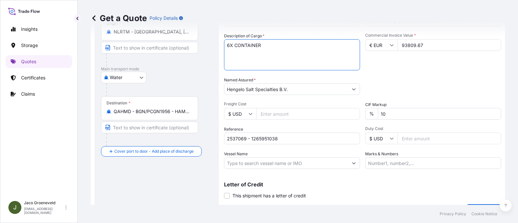
paste textarea "PALLETS LOADED INTO 1 20' DRY HEAVY DUTY CONTAINER 10 PALLETS NEZO FINE IODIZED…"
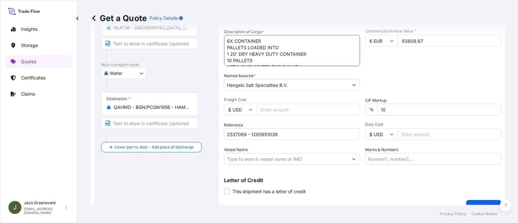
scroll to position [137, 0]
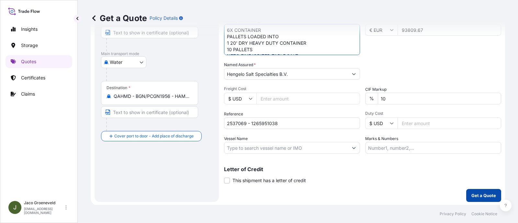
type textarea "6X CONTAINER PALLETS LOADED INTO 1 20' DRY HEAVY DUTY CONTAINER 10 PALLETS NEZO…"
click at [460, 192] on p "Get a Quote" at bounding box center [484, 195] width 25 height 6
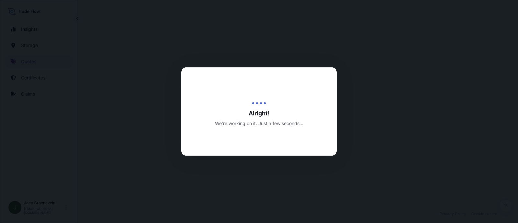
select select "Road / [GEOGRAPHIC_DATA]"
select select "Water"
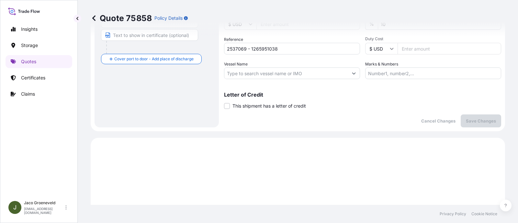
scroll to position [194, 0]
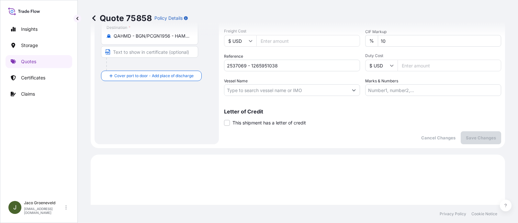
click at [253, 87] on input "Vessel Name" at bounding box center [286, 90] width 124 height 12
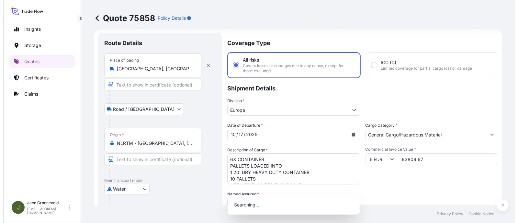
scroll to position [0, 0]
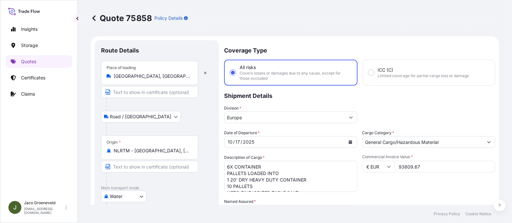
type input "OAKLAND EXPRESS"
click at [304, 145] on div "[DATE]" at bounding box center [284, 142] width 121 height 12
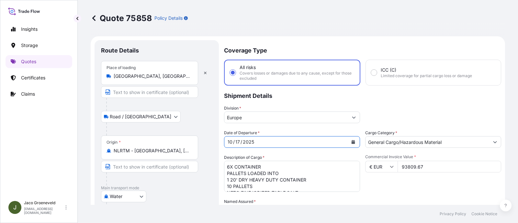
click at [348, 137] on button "Calendar" at bounding box center [353, 142] width 10 height 10
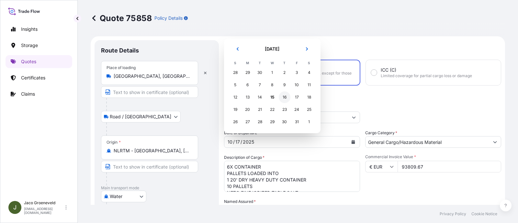
click at [282, 96] on div "16" at bounding box center [285, 97] width 12 height 12
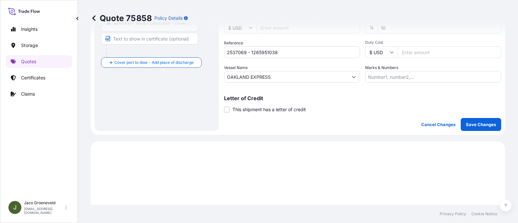
scroll to position [162, 0]
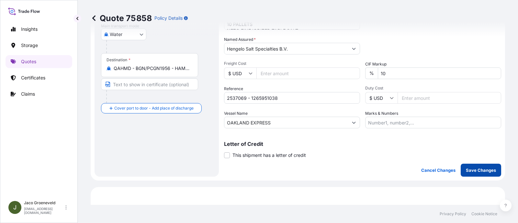
click at [460, 167] on p "Save Changes" at bounding box center [481, 170] width 30 height 6
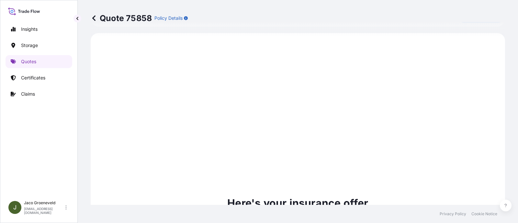
select select "Road / [GEOGRAPHIC_DATA]"
select select "Water"
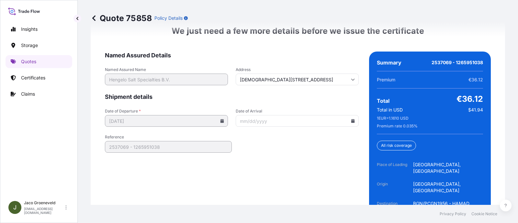
scroll to position [1080, 0]
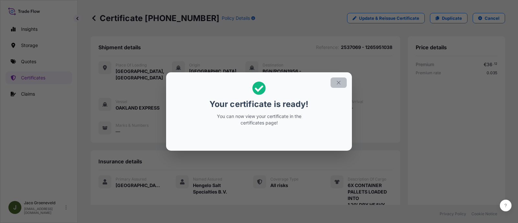
click at [337, 83] on icon "button" at bounding box center [339, 83] width 6 height 6
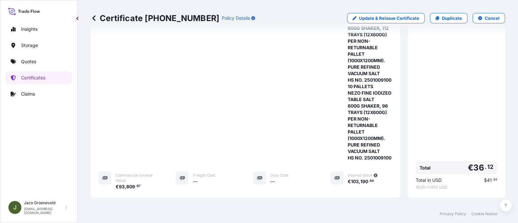
scroll to position [328, 0]
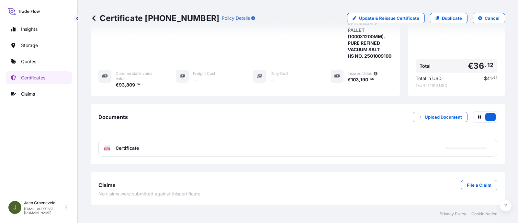
click at [137, 146] on span "Certificate" at bounding box center [127, 148] width 23 height 6
click at [108, 152] on link "PDF Certificate [DATE]" at bounding box center [297, 148] width 399 height 17
click at [44, 64] on link "Quotes" at bounding box center [39, 61] width 67 height 13
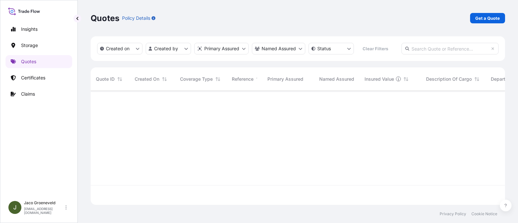
scroll to position [131, 408]
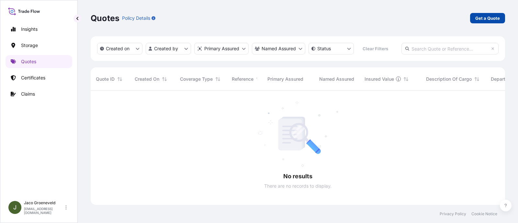
click at [460, 13] on link "Get a Quote" at bounding box center [487, 18] width 35 height 10
select select "Water"
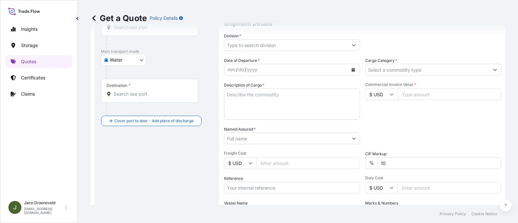
scroll to position [91, 0]
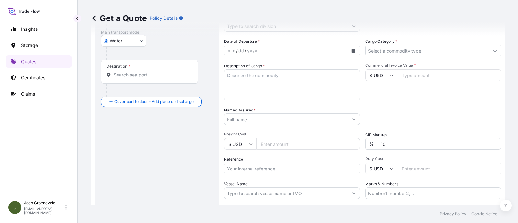
click at [232, 174] on div "Date of Departure * mm / dd / yyyy Cargo Category * Description of Cargo * Comm…" at bounding box center [362, 118] width 277 height 161
click at [234, 169] on input "Reference" at bounding box center [292, 169] width 136 height 12
paste input "2593670"
click at [287, 164] on input "2593670 -" at bounding box center [292, 169] width 136 height 12
paste input "1265954567"
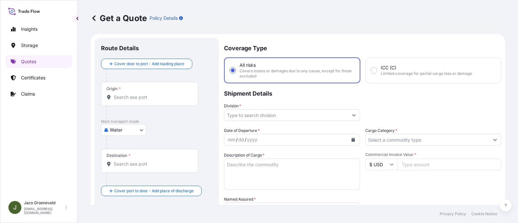
scroll to position [0, 0]
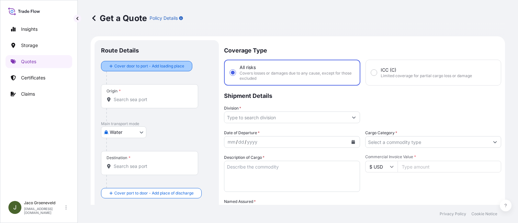
type input "2593670 - 1265954567"
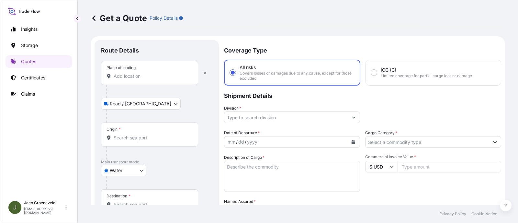
click at [130, 72] on div "Place of loading" at bounding box center [149, 73] width 97 height 24
click at [130, 73] on input "Place of loading" at bounding box center [152, 76] width 76 height 6
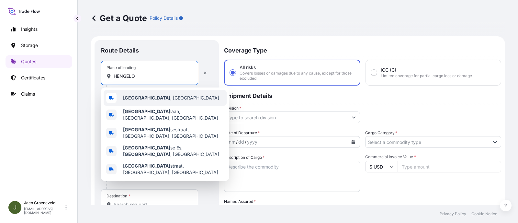
click at [140, 102] on div "[GEOGRAPHIC_DATA] , [GEOGRAPHIC_DATA]" at bounding box center [165, 98] width 123 height 16
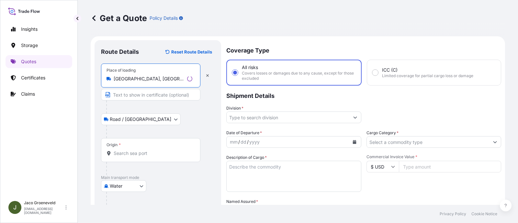
type input "[GEOGRAPHIC_DATA], [GEOGRAPHIC_DATA]"
click at [135, 151] on input "Origin *" at bounding box center [153, 153] width 79 height 6
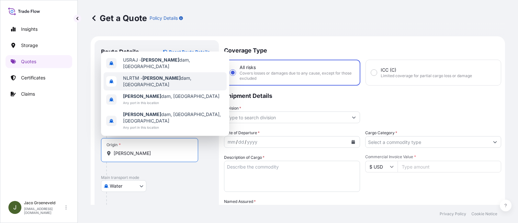
click at [141, 88] on span "NLRTM - [PERSON_NAME][GEOGRAPHIC_DATA], [GEOGRAPHIC_DATA]" at bounding box center [173, 81] width 101 height 13
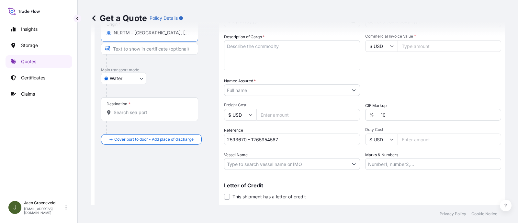
scroll to position [121, 0]
type input "NLRTM - [GEOGRAPHIC_DATA], [GEOGRAPHIC_DATA]"
click at [151, 104] on div "Destination *" at bounding box center [150, 108] width 99 height 24
click at [151, 108] on input "Destination *" at bounding box center [153, 111] width 79 height 6
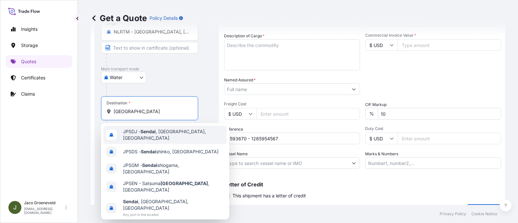
click at [172, 132] on span "JPSDJ - [GEOGRAPHIC_DATA] , [GEOGRAPHIC_DATA], [GEOGRAPHIC_DATA]" at bounding box center [173, 134] width 101 height 13
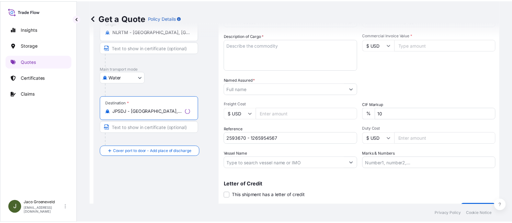
scroll to position [0, 0]
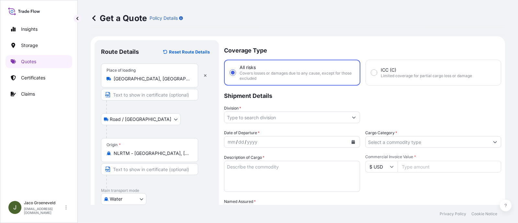
type input "JPSDJ - [GEOGRAPHIC_DATA], [GEOGRAPHIC_DATA], [GEOGRAPHIC_DATA]"
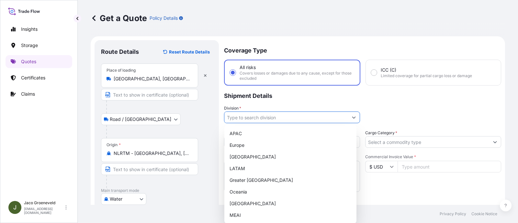
click at [248, 111] on input "Division *" at bounding box center [286, 117] width 124 height 12
click at [246, 145] on div "Europe" at bounding box center [290, 145] width 127 height 12
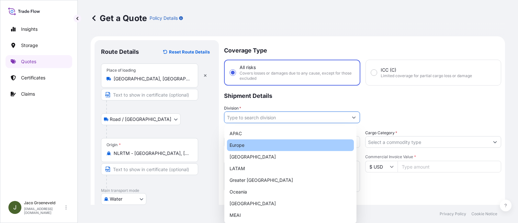
type input "Europe"
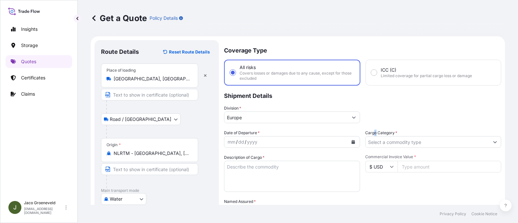
click at [373, 134] on label "Cargo Category *" at bounding box center [381, 133] width 32 height 6
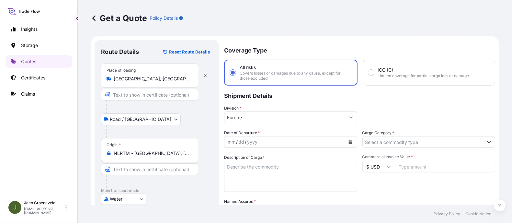
click at [380, 138] on input "Cargo Category *" at bounding box center [423, 142] width 121 height 12
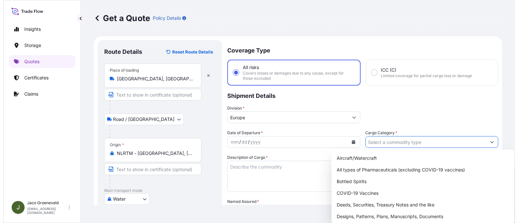
scroll to position [40, 0]
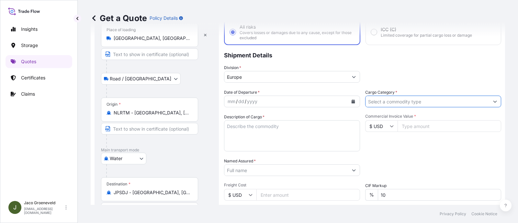
click at [413, 100] on input "Cargo Category *" at bounding box center [428, 102] width 124 height 12
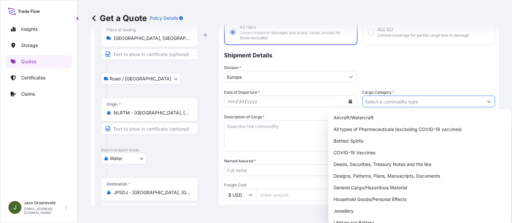
click at [460, 100] on button "Show suggestions" at bounding box center [489, 102] width 12 height 12
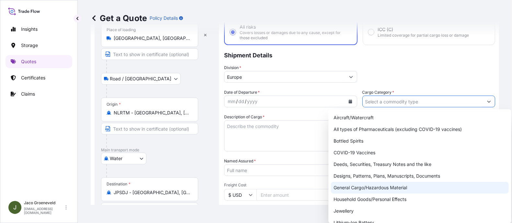
click at [355, 185] on div "General Cargo/Hazardous Material" at bounding box center [420, 188] width 178 height 12
type input "General Cargo/Hazardous Material"
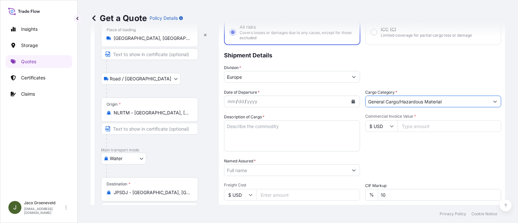
click at [268, 102] on div "mm / dd / yyyy" at bounding box center [286, 102] width 124 height 12
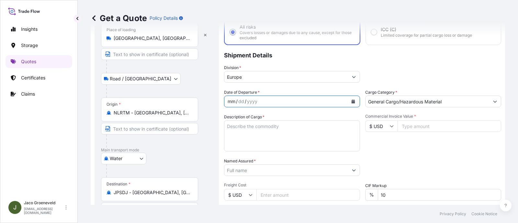
click at [352, 99] on icon "Calendar" at bounding box center [354, 101] width 4 height 4
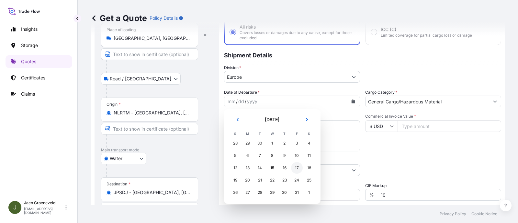
click at [297, 166] on div "17" at bounding box center [297, 168] width 12 height 12
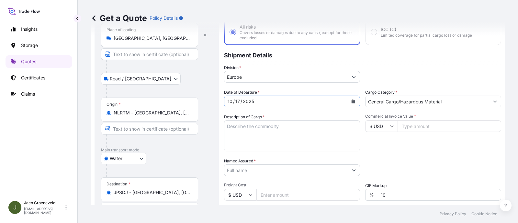
scroll to position [137, 0]
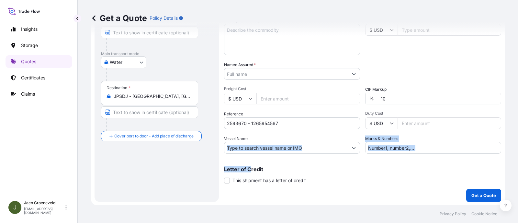
click at [250, 155] on div "Coverage Type All risks Covers losses or damages due to any cause, except for t…" at bounding box center [362, 52] width 277 height 298
click at [250, 149] on input "Vessel Name" at bounding box center [286, 148] width 124 height 12
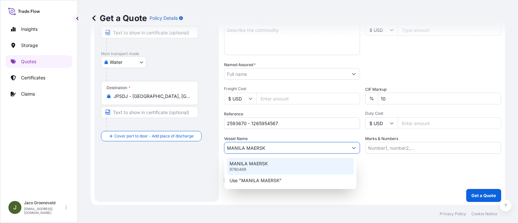
click at [267, 164] on p "MANILA MAERSK" at bounding box center [249, 163] width 38 height 6
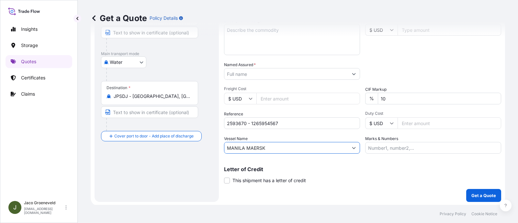
scroll to position [96, 0]
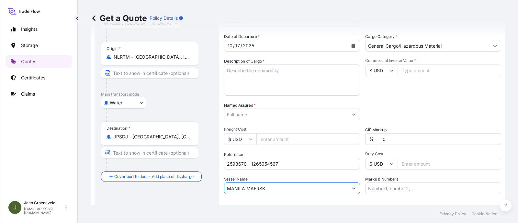
type input "MANILA MAERSK"
drag, startPoint x: 267, startPoint y: 78, endPoint x: 266, endPoint y: 72, distance: 6.2
click at [267, 78] on textarea "Description of Cargo *" at bounding box center [292, 79] width 136 height 31
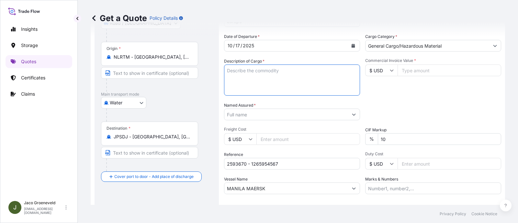
scroll to position [56, 0]
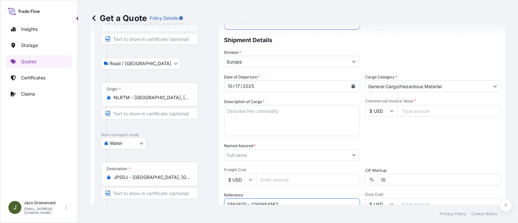
click at [235, 198] on input "2593670 - 1265954567" at bounding box center [292, 204] width 136 height 12
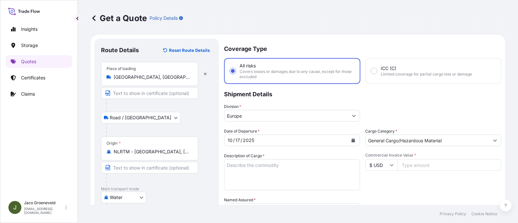
scroll to position [0, 0]
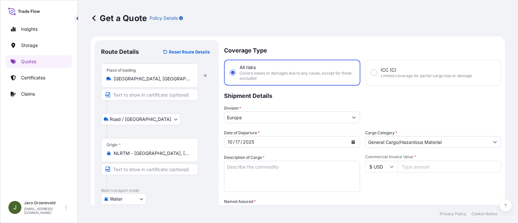
click at [265, 173] on textarea "Description of Cargo *" at bounding box center [292, 176] width 136 height 31
paste textarea "PALLETS LOADED INTO 1 20' DRY HEAVY DUTY CONTAINER 15 PALLETS KNZ JAPAN MINERAL…"
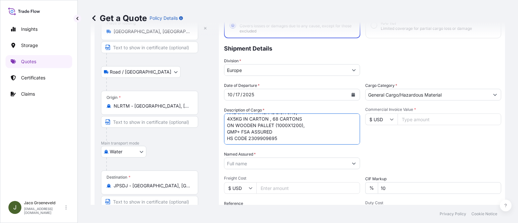
scroll to position [121, 0]
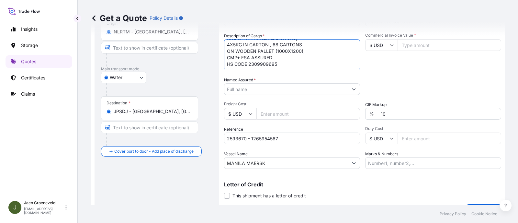
type textarea "1X CONTAINER PALLETS LOADED INTO 1 20' DRY HEAVY DUTY CONTAINER 15 PALLETS KNZ …"
click at [269, 83] on input "Named Assured *" at bounding box center [286, 89] width 124 height 12
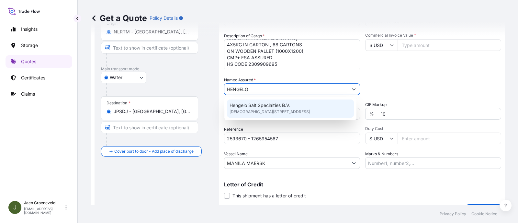
click at [257, 109] on span "[DEMOGRAPHIC_DATA][STREET_ADDRESS]" at bounding box center [270, 112] width 81 height 6
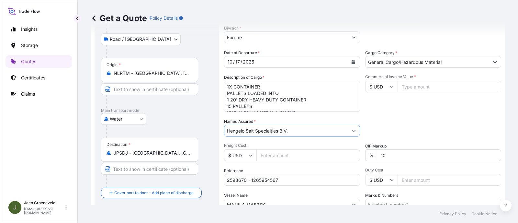
scroll to position [81, 0]
type input "Hengelo Salt Specialties B.V."
click at [387, 83] on input "$ USD" at bounding box center [381, 86] width 32 height 12
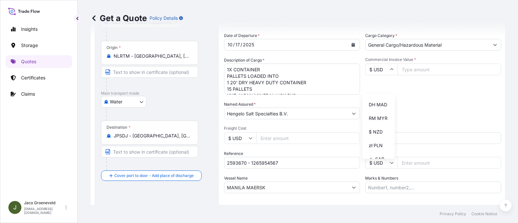
scroll to position [162, 0]
click at [374, 83] on div "¥ JPY" at bounding box center [378, 77] width 27 height 12
type input "¥ JPY"
click at [418, 65] on input "Commercial Invoice Value *" at bounding box center [450, 69] width 104 height 12
click at [417, 65] on input "Commercial Invoice Value *" at bounding box center [450, 69] width 104 height 12
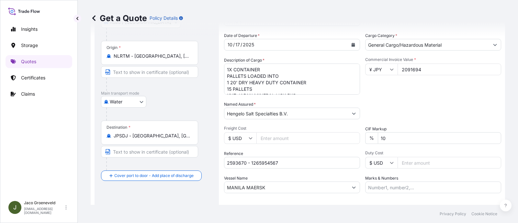
type input "2091694"
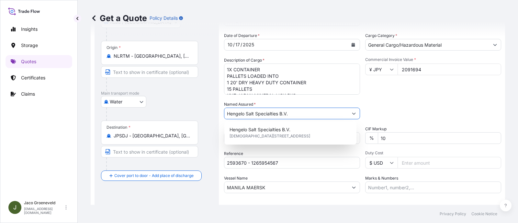
click at [396, 91] on div "Commercial Invoice Value * ¥ JPY 2091694" at bounding box center [433, 76] width 136 height 38
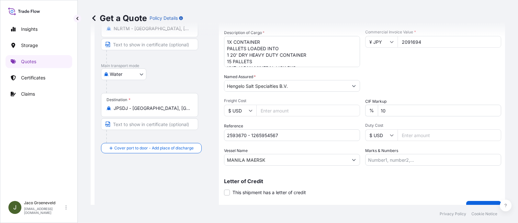
scroll to position [137, 0]
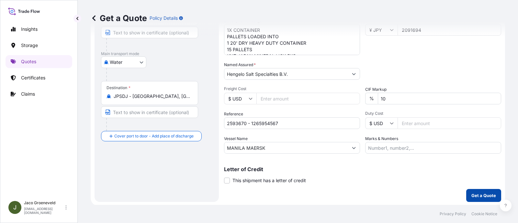
click at [460, 193] on p "Get a Quote" at bounding box center [484, 195] width 25 height 6
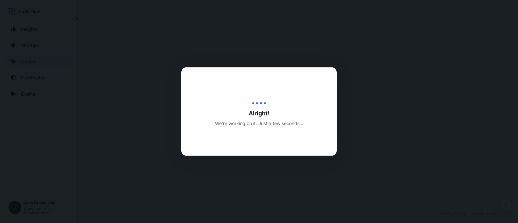
select select "Road / [GEOGRAPHIC_DATA]"
select select "Water"
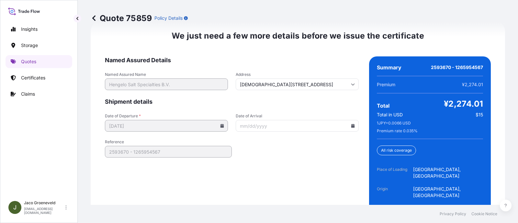
scroll to position [1067, 0]
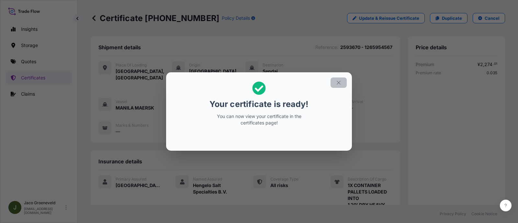
click at [338, 78] on button "button" at bounding box center [339, 82] width 16 height 10
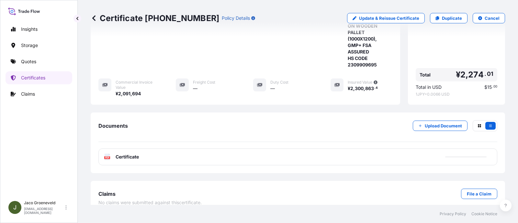
scroll to position [224, 0]
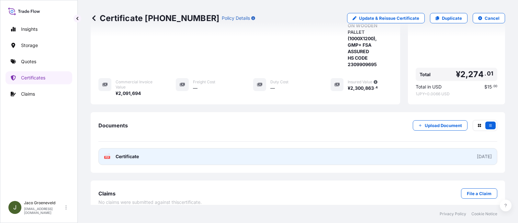
click at [113, 153] on div "PDF Certificate" at bounding box center [121, 156] width 35 height 6
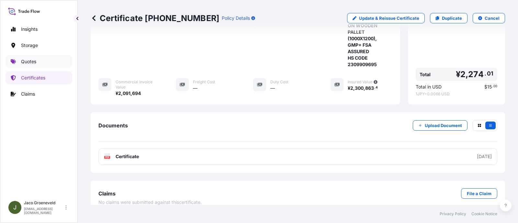
click at [19, 68] on link "Quotes" at bounding box center [39, 61] width 67 height 13
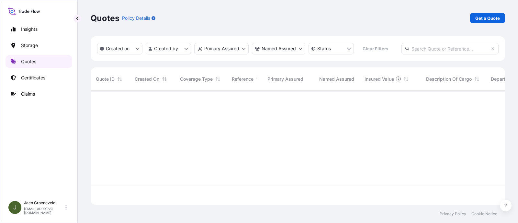
scroll to position [112, 408]
click at [460, 17] on p "Get a Quote" at bounding box center [487, 18] width 25 height 6
select select "Water"
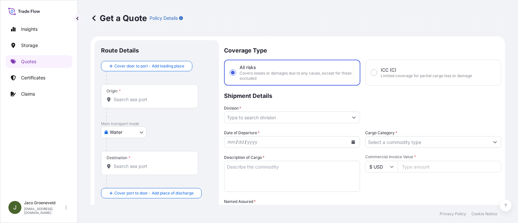
scroll to position [10, 0]
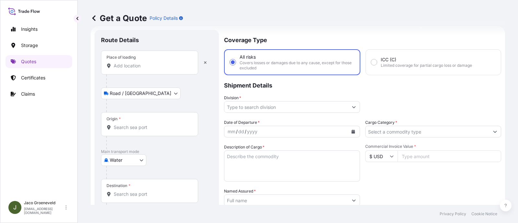
click at [127, 57] on div "Place of loading" at bounding box center [121, 57] width 29 height 5
click at [127, 63] on input "Place of loading" at bounding box center [152, 66] width 76 height 6
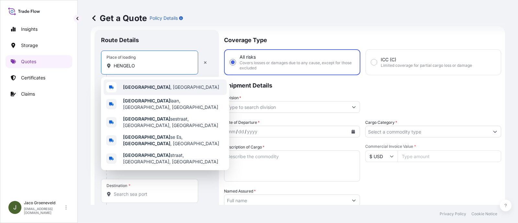
click at [144, 80] on div "[GEOGRAPHIC_DATA] , [GEOGRAPHIC_DATA]" at bounding box center [165, 87] width 123 height 16
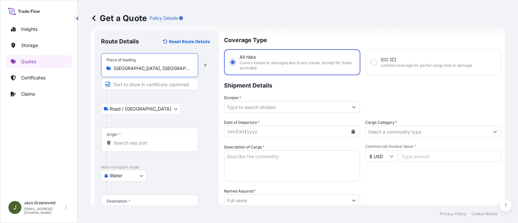
type input "[GEOGRAPHIC_DATA], [GEOGRAPHIC_DATA]"
click at [143, 143] on input "Origin *" at bounding box center [152, 143] width 76 height 6
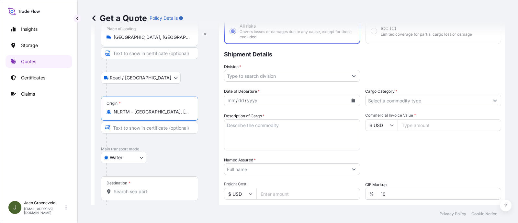
scroll to position [91, 0]
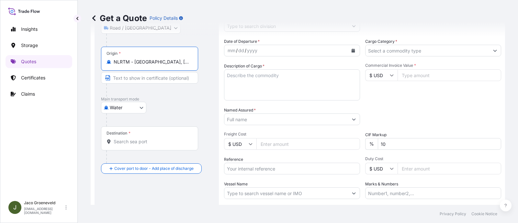
type input "NLRTM - [GEOGRAPHIC_DATA], [GEOGRAPHIC_DATA]"
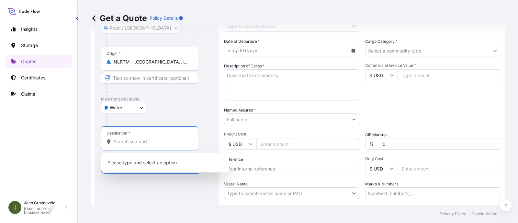
click at [141, 143] on input "Destination *" at bounding box center [152, 141] width 76 height 6
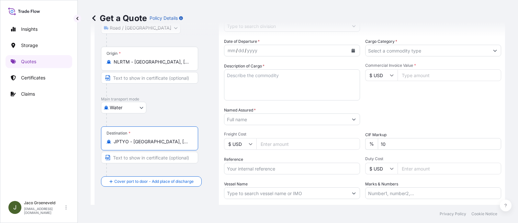
type input "JPTYO - [GEOGRAPHIC_DATA], [GEOGRAPHIC_DATA]"
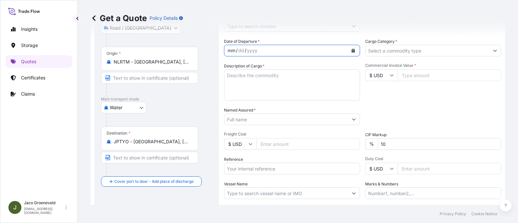
click at [260, 51] on div "mm / dd / yyyy" at bounding box center [286, 51] width 124 height 12
click at [352, 45] on button "Calendar" at bounding box center [353, 50] width 10 height 10
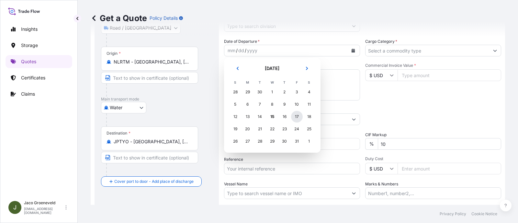
click at [296, 120] on div "17" at bounding box center [297, 117] width 12 height 12
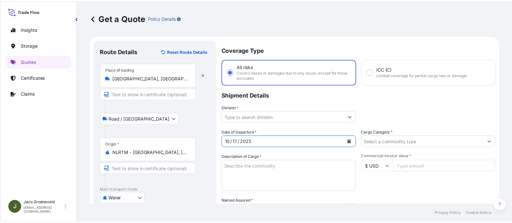
scroll to position [0, 0]
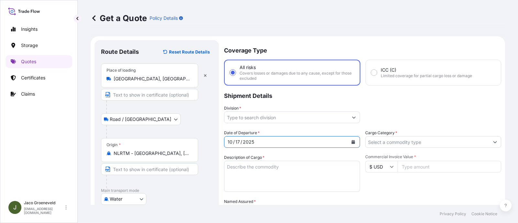
click at [279, 115] on input "Division *" at bounding box center [286, 117] width 124 height 12
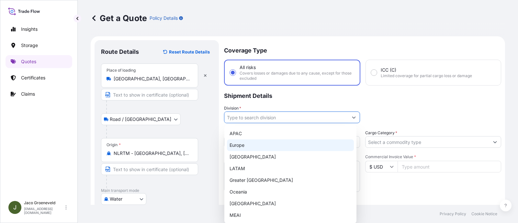
click at [261, 145] on div "Europe" at bounding box center [290, 145] width 127 height 12
type input "Europe"
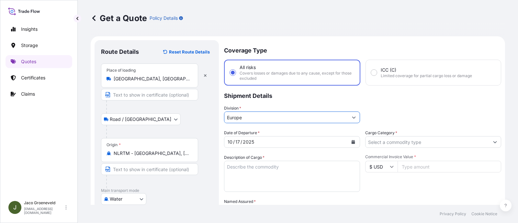
click at [406, 141] on input "Cargo Category *" at bounding box center [428, 142] width 124 height 12
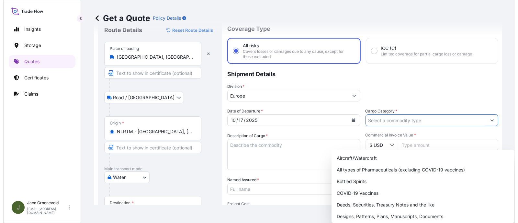
scroll to position [40, 0]
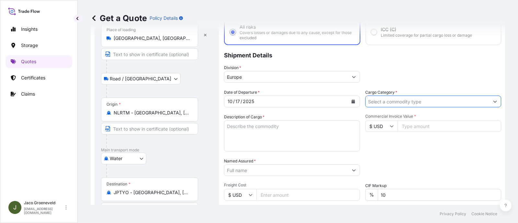
click at [394, 104] on input "Cargo Category *" at bounding box center [428, 102] width 124 height 12
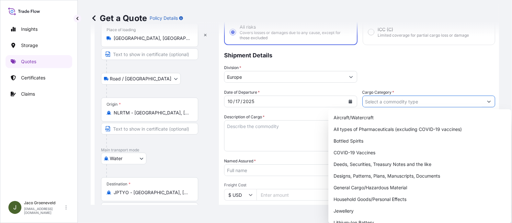
click at [460, 102] on button "Show suggestions" at bounding box center [489, 102] width 12 height 12
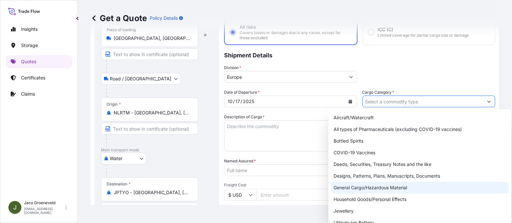
click at [356, 187] on div "General Cargo/Hazardous Material" at bounding box center [420, 188] width 178 height 12
type input "General Cargo/Hazardous Material"
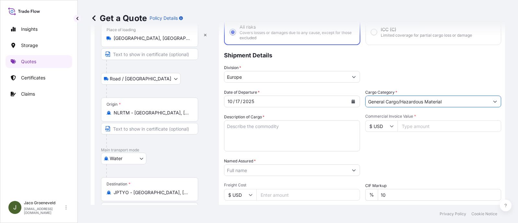
click at [385, 126] on input "$ USD" at bounding box center [381, 126] width 32 height 12
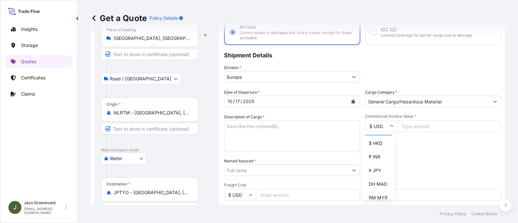
scroll to position [121, 0]
click at [374, 164] on div "¥ JPY" at bounding box center [378, 158] width 27 height 12
type input "¥ JPY"
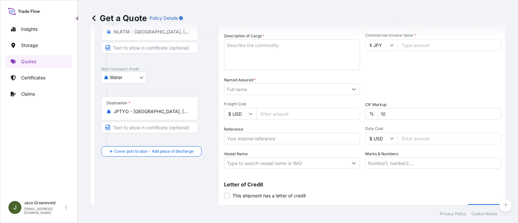
click at [262, 155] on div "Vessel Name" at bounding box center [292, 160] width 136 height 18
click at [253, 145] on div "Date of Departure * [DATE] Cargo Category * General Cargo/Hazardous Material De…" at bounding box center [362, 88] width 277 height 161
click at [251, 141] on input "Reference" at bounding box center [292, 138] width 136 height 12
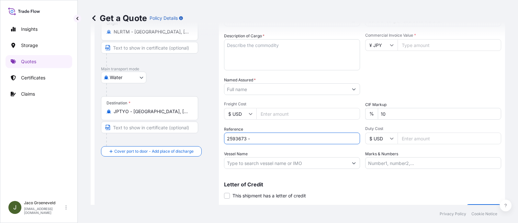
type input "2593673 -"
click at [265, 91] on input "Named Assured *" at bounding box center [286, 89] width 124 height 12
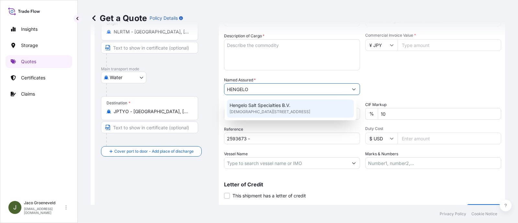
click at [250, 109] on span "[DEMOGRAPHIC_DATA][STREET_ADDRESS]" at bounding box center [270, 112] width 81 height 6
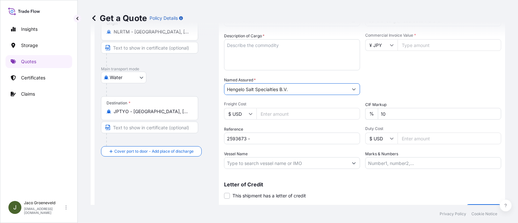
type input "Hengelo Salt Specialties B.V."
click at [277, 63] on textarea "Description of Cargo *" at bounding box center [292, 54] width 136 height 31
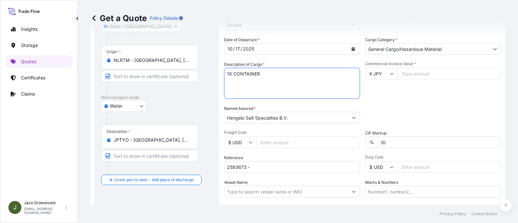
scroll to position [81, 0]
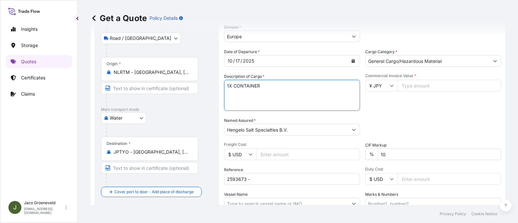
type textarea "1X CONTAINER"
click at [419, 84] on input "Commercial Invoice Value *" at bounding box center [450, 86] width 104 height 12
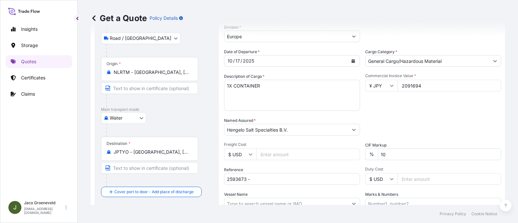
type input "2091694"
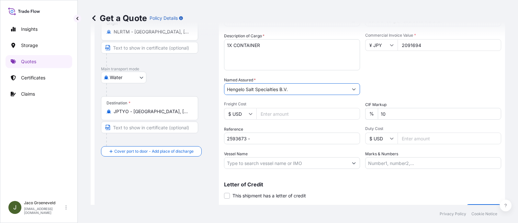
click at [412, 80] on div "Packing Category Type to search a container mode Please select a primary mode o…" at bounding box center [433, 86] width 136 height 18
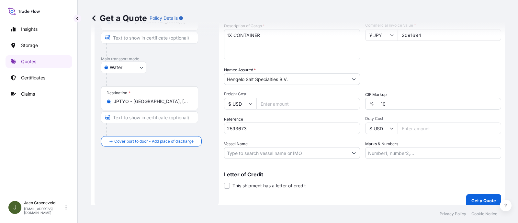
scroll to position [137, 0]
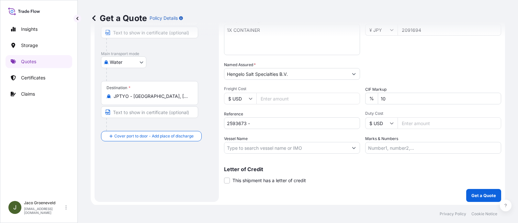
click at [248, 147] on input "Vessel Name" at bounding box center [286, 148] width 124 height 12
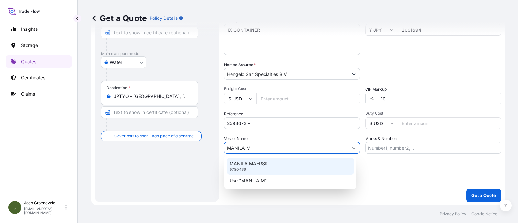
click at [253, 164] on p "MANILA MAERSK" at bounding box center [249, 163] width 38 height 6
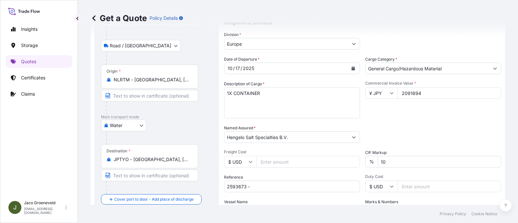
scroll to position [56, 0]
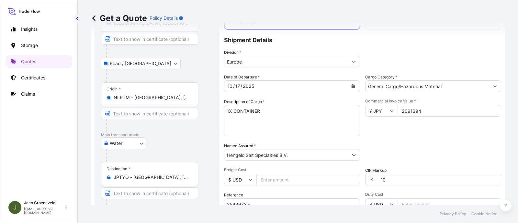
type input "MANILA MAERSK"
click at [287, 120] on textarea "1X CONTAINER" at bounding box center [292, 120] width 136 height 31
paste textarea "PALLETS LOADED INTO 1 20' DRY HEAVY DUTY CONTAINER 15 PALLETS KNZ JAPAN MINERAL…"
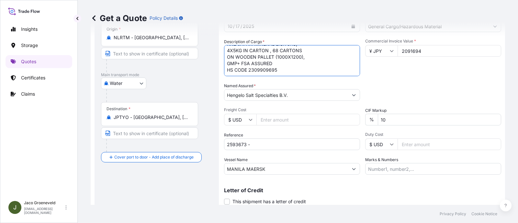
scroll to position [137, 0]
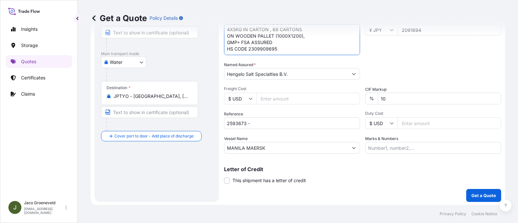
type textarea "1X CONTAINER PALLETS LOADED INTO 1 20' DRY HEAVY DUTY CONTAINER 15 PALLETS KNZ …"
click at [271, 118] on input "2593673 -" at bounding box center [292, 123] width 136 height 12
click at [268, 124] on input "2593673 -" at bounding box center [292, 123] width 136 height 12
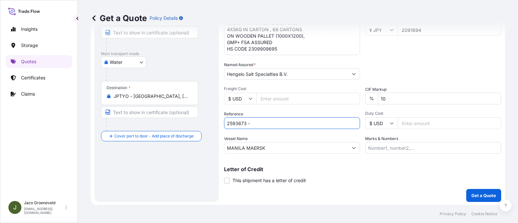
paste input "1265954557"
type input "2593673 - 1265954557"
click at [460, 192] on p "Get a Quote" at bounding box center [484, 195] width 25 height 6
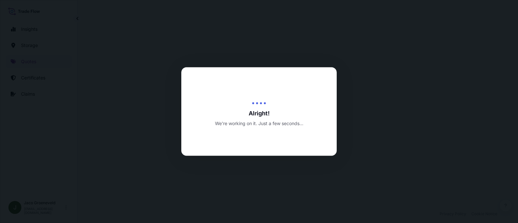
select select "Road / [GEOGRAPHIC_DATA]"
select select "Water"
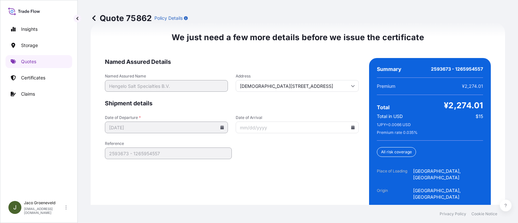
scroll to position [1067, 0]
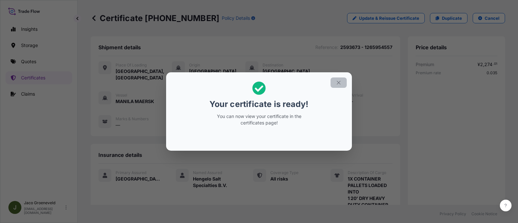
click at [342, 85] on button "button" at bounding box center [339, 82] width 16 height 10
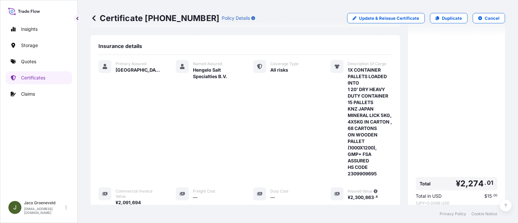
scroll to position [224, 0]
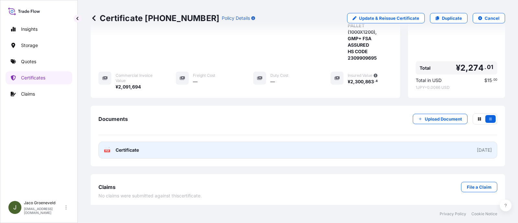
click at [178, 148] on link "PDF Certificate [DATE]" at bounding box center [297, 150] width 399 height 17
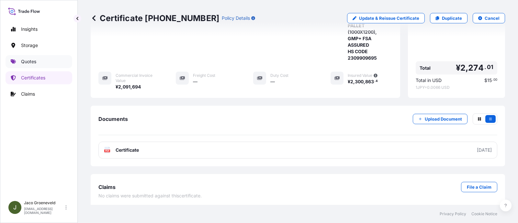
click at [49, 61] on link "Quotes" at bounding box center [39, 61] width 67 height 13
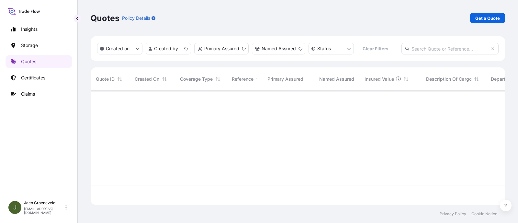
scroll to position [112, 408]
click at [460, 18] on p "Get a Quote" at bounding box center [487, 18] width 25 height 6
select select "Water"
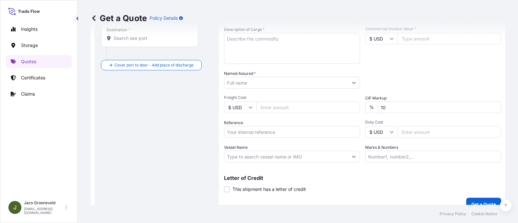
scroll to position [137, 0]
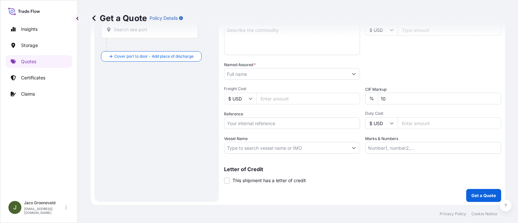
click at [244, 127] on input "Reference" at bounding box center [292, 123] width 136 height 12
paste input "2609254"
click at [262, 126] on input "2609254" at bounding box center [292, 123] width 136 height 12
paste input "1265956648"
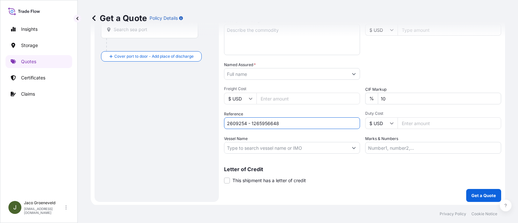
type input "2609254 - 1265956648"
click at [272, 148] on input "Vessel Name" at bounding box center [286, 148] width 124 height 12
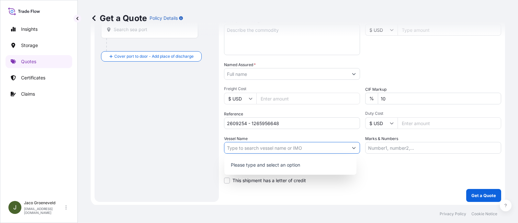
click at [352, 147] on icon "Show suggestions" at bounding box center [354, 148] width 4 height 4
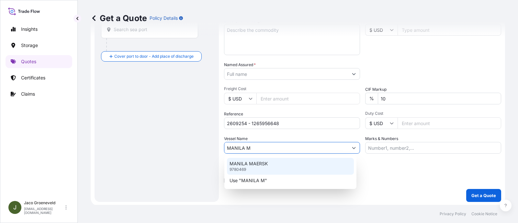
click at [257, 161] on p "MANILA MAERSK" at bounding box center [249, 163] width 38 height 6
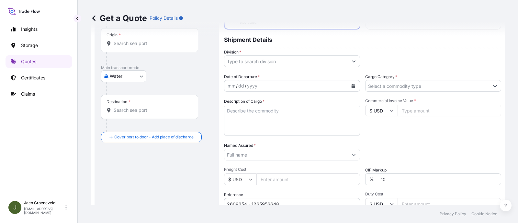
scroll to position [56, 0]
type input "MANILA MAERSK"
click at [293, 116] on textarea "Description of Cargo *" at bounding box center [292, 120] width 136 height 31
paste textarea "PALLETS LOADED INTO 1 20' DRY HEAVY DUTY CONTAINER 18 PALLETS KNZ UNIVERSAL, 4X…"
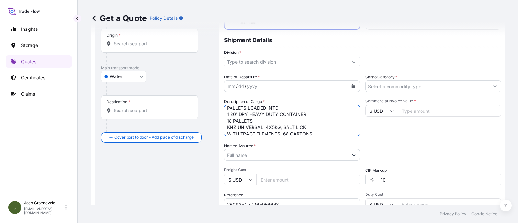
scroll to position [0, 0]
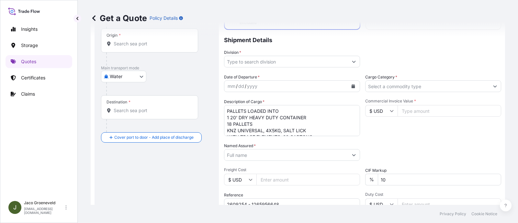
drag, startPoint x: 265, startPoint y: 105, endPoint x: 265, endPoint y: 109, distance: 3.6
click at [265, 105] on textarea "PALLETS LOADED INTO 1 20' DRY HEAVY DUTY CONTAINER 18 PALLETS KNZ UNIVERSAL, 4X…" at bounding box center [292, 120] width 136 height 31
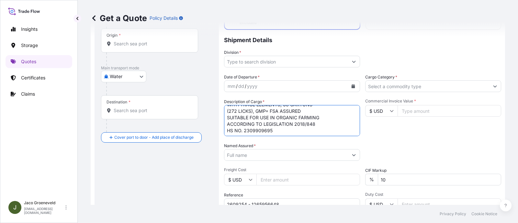
scroll to position [40, 0]
type textarea "3X CONTAINER PALLETS LOADED INTO 1 20' DRY HEAVY DUTY CONTAINER 18 PALLETS KNZ …"
click at [240, 150] on input "Named Assured *" at bounding box center [286, 155] width 124 height 12
click at [388, 114] on div "Commercial Invoice Value * $ USD" at bounding box center [433, 117] width 136 height 38
click at [386, 110] on input "$ USD" at bounding box center [381, 111] width 32 height 12
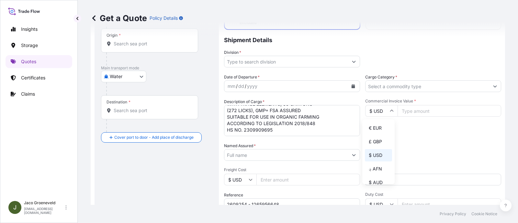
click at [378, 121] on div "€ EUR £ GBP $ USD ؋ AFN $ AUD R$ BRL $ CAD ¥ CNY $ HKD ₹ INR ¥ JPY DH MAD RM MY…" at bounding box center [378, 151] width 32 height 65
click at [377, 131] on div "Commercial Invoice Value * $ USD" at bounding box center [433, 117] width 136 height 38
click at [378, 106] on input "$ USD" at bounding box center [381, 111] width 32 height 12
click at [375, 129] on div "€ EUR" at bounding box center [378, 128] width 27 height 12
type input "€ EUR"
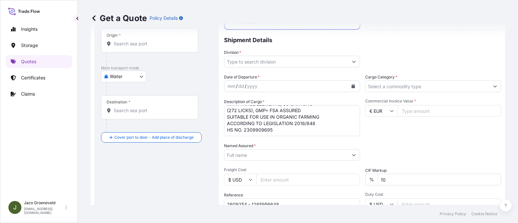
click at [412, 107] on input "Commercial Invoice Value *" at bounding box center [450, 111] width 104 height 12
type input "40024.80"
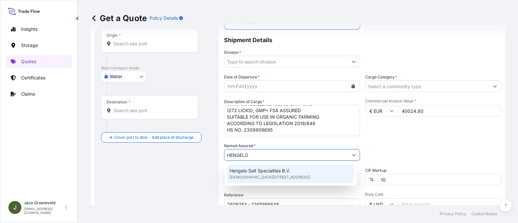
click at [259, 181] on div "Hengelo Salt Specialties B.V. [STREET_ADDRESS]" at bounding box center [290, 174] width 127 height 18
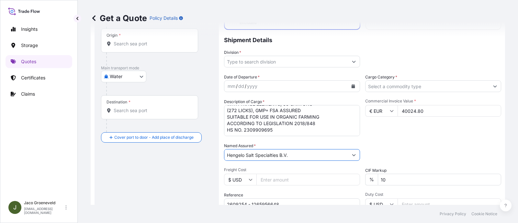
type input "Hengelo Salt Specialties B.V."
click at [389, 84] on input "Cargo Category *" at bounding box center [428, 86] width 124 height 12
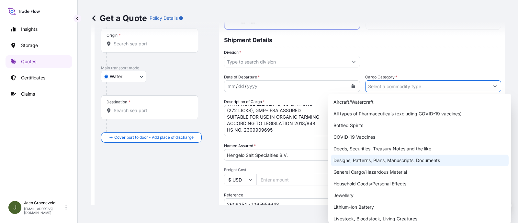
click at [367, 166] on div "Designs, Patterns, Plans, Manuscripts, Documents" at bounding box center [420, 160] width 178 height 12
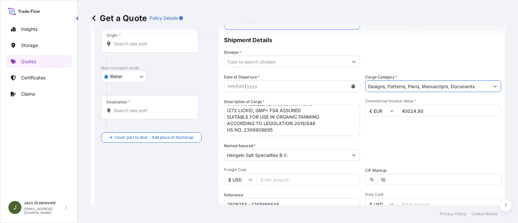
click at [391, 76] on label "Cargo Category *" at bounding box center [381, 77] width 32 height 6
click at [391, 80] on input "Designs, Patterns, Plans, Manuscripts, Documents" at bounding box center [428, 86] width 124 height 12
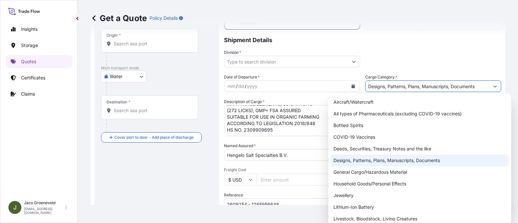
click at [455, 84] on input "Designs, Patterns, Plans, Manuscripts, Documents" at bounding box center [428, 86] width 124 height 12
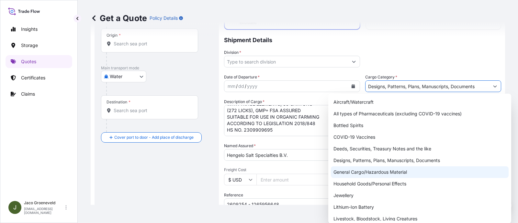
click at [363, 170] on div "General Cargo/Hazardous Material" at bounding box center [420, 172] width 178 height 12
type input "General Cargo/Hazardous Material"
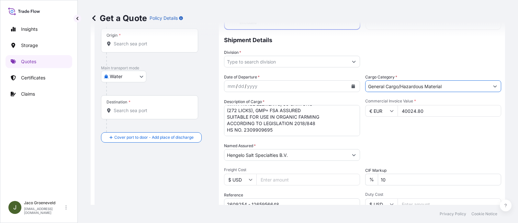
click at [290, 84] on div "mm / dd / yyyy" at bounding box center [286, 86] width 124 height 12
click at [349, 82] on button "Calendar" at bounding box center [353, 86] width 10 height 10
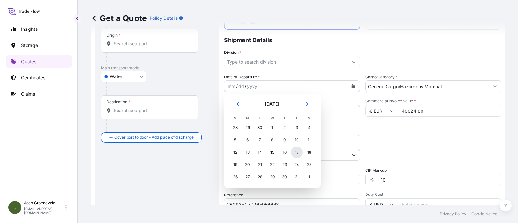
click at [294, 150] on div "17" at bounding box center [297, 152] width 12 height 12
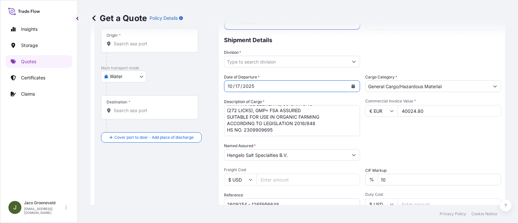
click at [288, 57] on input "Division *" at bounding box center [286, 62] width 124 height 12
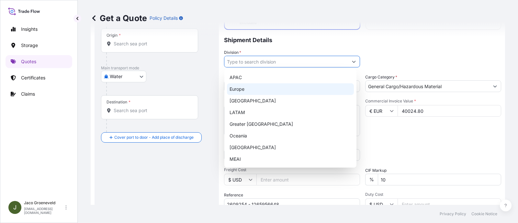
click at [269, 91] on div "Europe" at bounding box center [290, 89] width 127 height 12
type input "Europe"
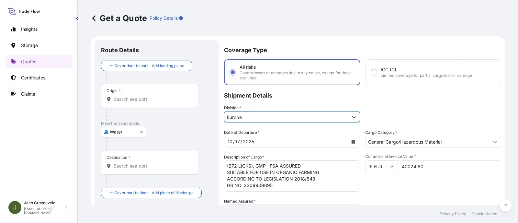
scroll to position [0, 0]
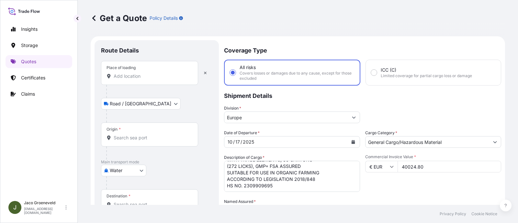
click at [133, 79] on input "Place of loading" at bounding box center [152, 76] width 76 height 6
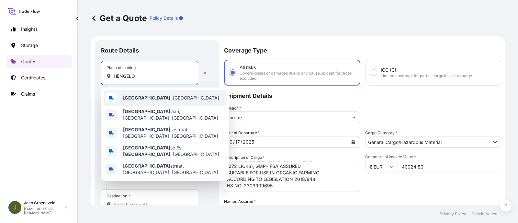
click at [137, 97] on b "[GEOGRAPHIC_DATA]" at bounding box center [146, 98] width 47 height 6
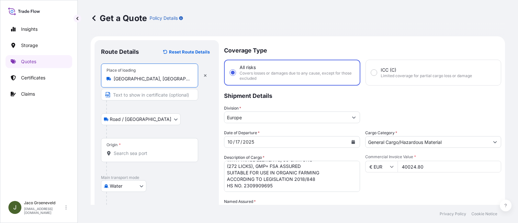
type input "[GEOGRAPHIC_DATA], [GEOGRAPHIC_DATA]"
click at [136, 125] on div at bounding box center [159, 131] width 106 height 13
click at [133, 156] on input "Origin *" at bounding box center [153, 153] width 79 height 6
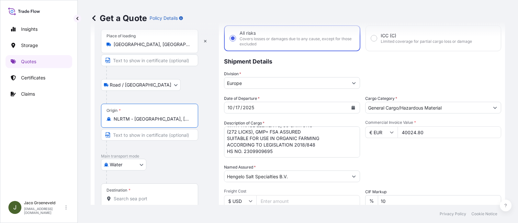
scroll to position [81, 0]
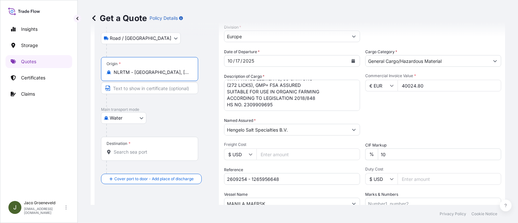
type input "NLRTM - [GEOGRAPHIC_DATA], [GEOGRAPHIC_DATA]"
click at [143, 146] on div "Destination *" at bounding box center [149, 149] width 97 height 24
click at [143, 149] on input "Destination *" at bounding box center [152, 152] width 76 height 6
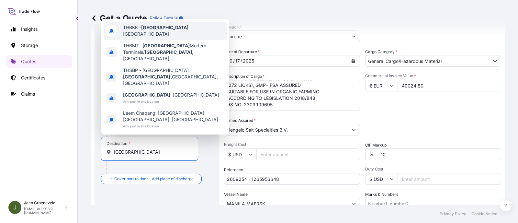
click at [163, 37] on span "THBKK - [GEOGRAPHIC_DATA] , [GEOGRAPHIC_DATA]" at bounding box center [173, 30] width 101 height 13
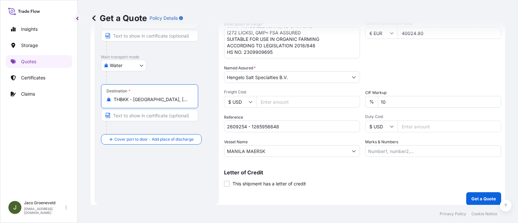
scroll to position [137, 0]
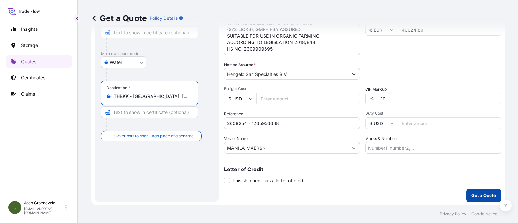
type input "THBKK - [GEOGRAPHIC_DATA], [GEOGRAPHIC_DATA]"
click at [460, 198] on button "Get a Quote" at bounding box center [483, 195] width 35 height 13
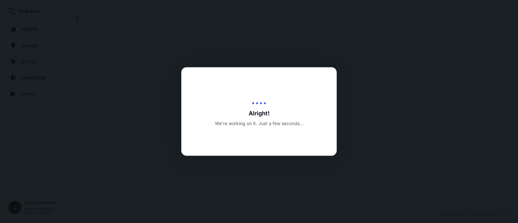
select select "Road / [GEOGRAPHIC_DATA]"
select select "Water"
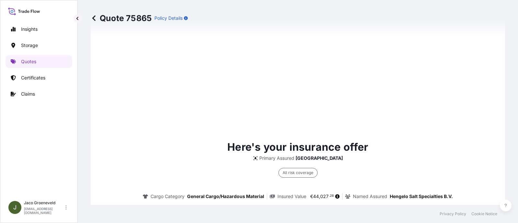
scroll to position [478, 0]
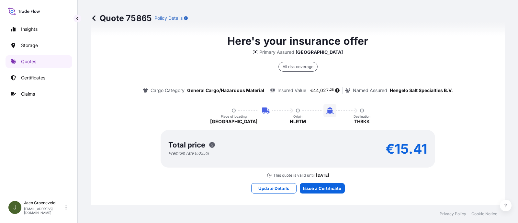
click at [309, 198] on div "Here's your insurance offer Primary Assured Netherlands All risk coverage Cargo…" at bounding box center [298, 113] width 396 height 466
click at [312, 191] on div "Here's your insurance offer Primary Assured Netherlands All risk coverage Cargo…" at bounding box center [298, 113] width 396 height 466
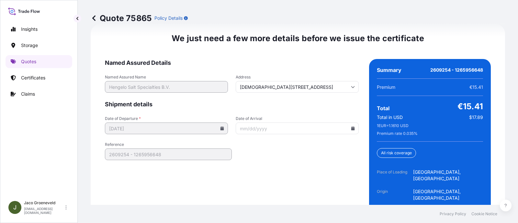
scroll to position [1067, 0]
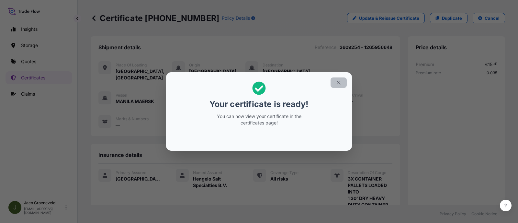
click at [339, 84] on icon "button" at bounding box center [339, 83] width 6 height 6
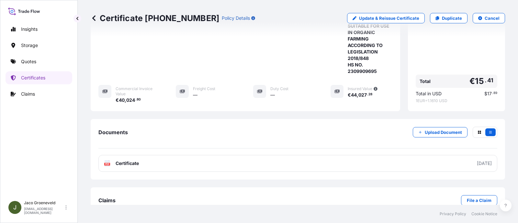
scroll to position [244, 0]
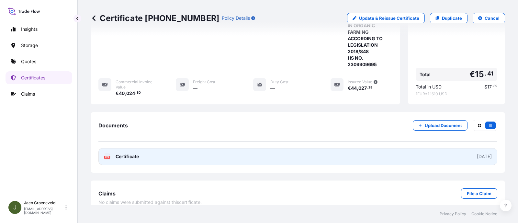
click at [118, 153] on span "Certificate" at bounding box center [127, 156] width 23 height 6
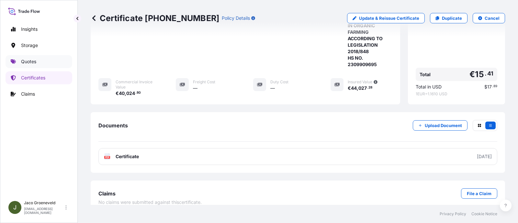
click at [38, 60] on link "Quotes" at bounding box center [39, 61] width 67 height 13
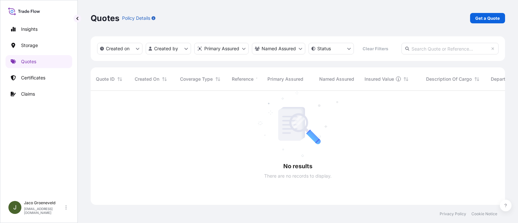
scroll to position [131, 408]
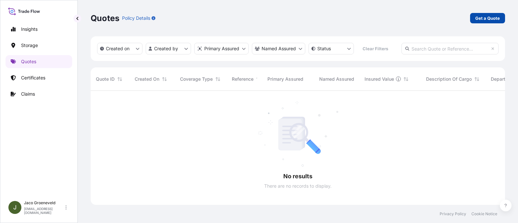
click at [460, 17] on p "Get a Quote" at bounding box center [487, 18] width 25 height 6
select select "Water"
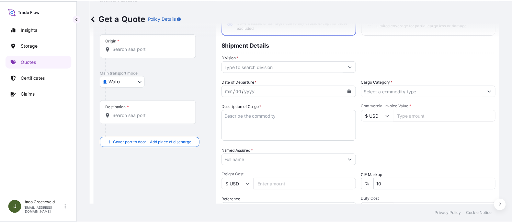
scroll to position [91, 0]
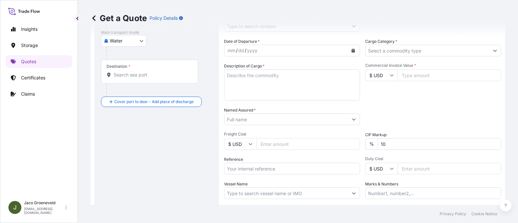
click at [243, 163] on input "Reference" at bounding box center [292, 169] width 136 height 12
paste input "2593674"
paste input "1265954545"
type input "2593674 - 1265954545"
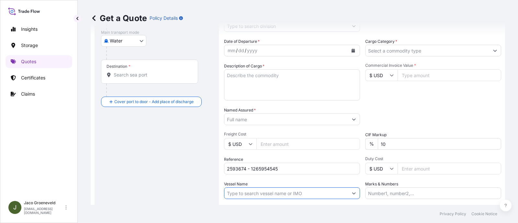
click at [247, 195] on input "Vessel Name" at bounding box center [286, 193] width 124 height 12
click at [352, 193] on icon "Show suggestions" at bounding box center [354, 193] width 4 height 4
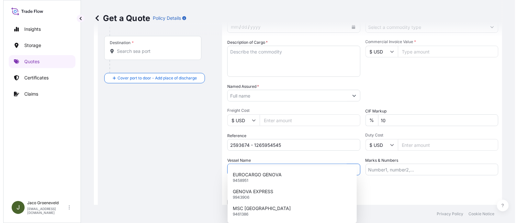
scroll to position [132, 0]
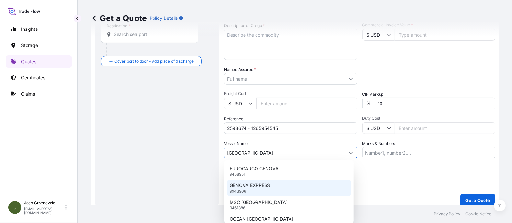
click at [248, 186] on p "GENOVA EXPRESS" at bounding box center [250, 185] width 40 height 6
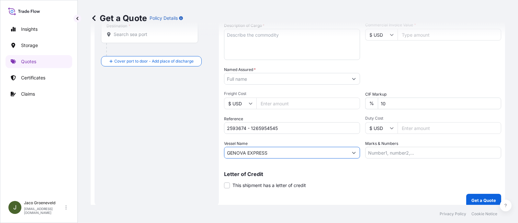
type input "GENOVA EXPRESS"
click at [183, 127] on div "Route Details Cover door to port - Add loading place Place of loading Road / [G…" at bounding box center [156, 57] width 111 height 285
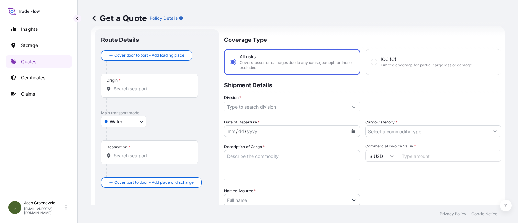
scroll to position [10, 0]
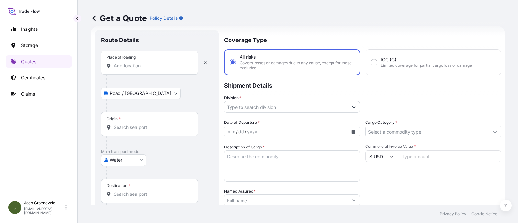
click at [128, 64] on input "Place of loading" at bounding box center [152, 66] width 76 height 6
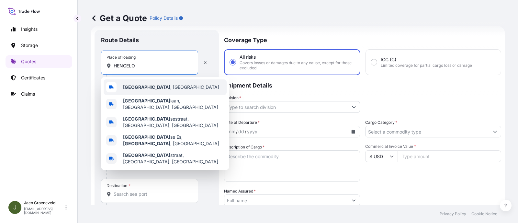
click at [143, 87] on span "[GEOGRAPHIC_DATA] , [GEOGRAPHIC_DATA]" at bounding box center [171, 87] width 96 height 6
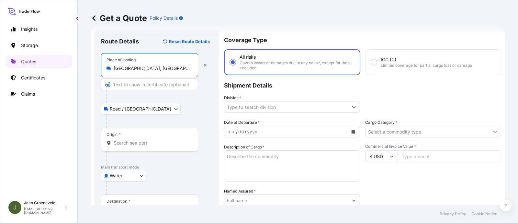
type input "[GEOGRAPHIC_DATA], [GEOGRAPHIC_DATA]"
click at [121, 143] on input "Origin *" at bounding box center [152, 143] width 76 height 6
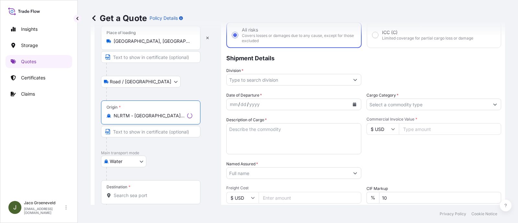
scroll to position [51, 0]
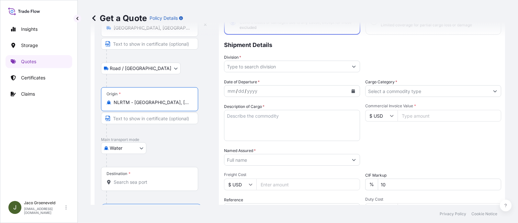
type input "NLRTM - [GEOGRAPHIC_DATA], [GEOGRAPHIC_DATA]"
click at [148, 185] on input "Destination *" at bounding box center [152, 182] width 76 height 6
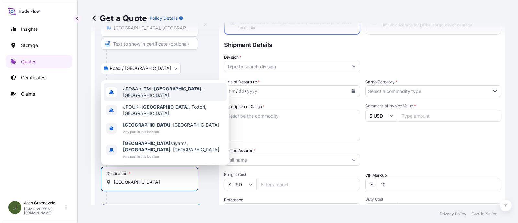
click at [194, 101] on div "JPOSA / ITM - [GEOGRAPHIC_DATA] , [GEOGRAPHIC_DATA]" at bounding box center [165, 92] width 123 height 18
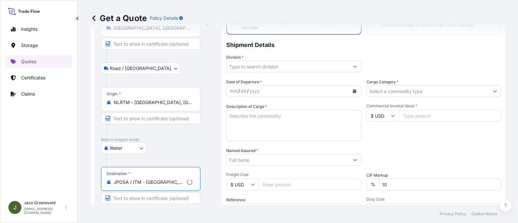
type input "JPOSA / ITM - [GEOGRAPHIC_DATA], [GEOGRAPHIC_DATA]"
click at [209, 150] on div "Water Air Water Inland" at bounding box center [158, 148] width 114 height 12
click at [352, 89] on icon "Calendar" at bounding box center [354, 91] width 4 height 4
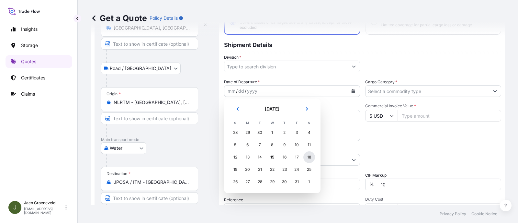
click at [313, 155] on div "18" at bounding box center [309, 157] width 12 height 12
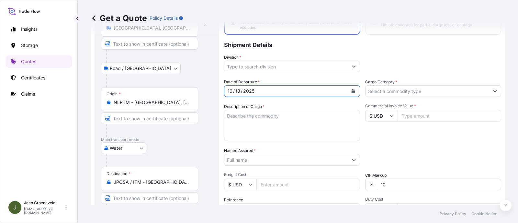
click at [279, 65] on input "Division *" at bounding box center [286, 67] width 124 height 12
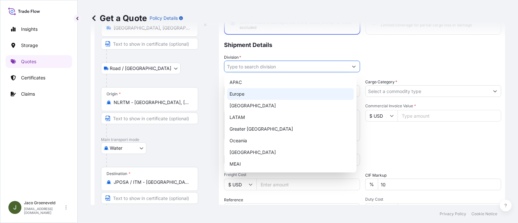
click at [248, 92] on div "Europe" at bounding box center [290, 94] width 127 height 12
type input "Europe"
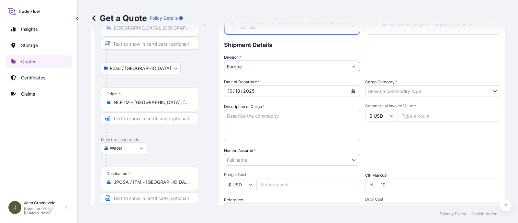
click at [460, 84] on div "Cargo Category *" at bounding box center [433, 88] width 136 height 18
click at [460, 88] on input "Cargo Category *" at bounding box center [428, 91] width 124 height 12
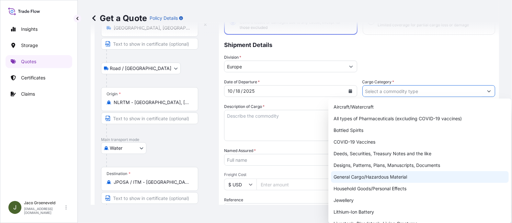
click at [358, 177] on div "General Cargo/Hazardous Material" at bounding box center [420, 177] width 178 height 12
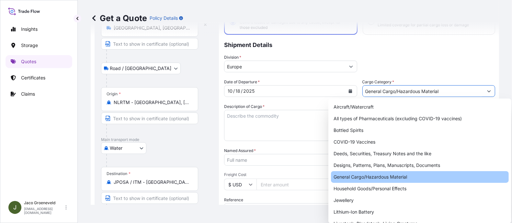
type input "General Cargo/Hazardous Material"
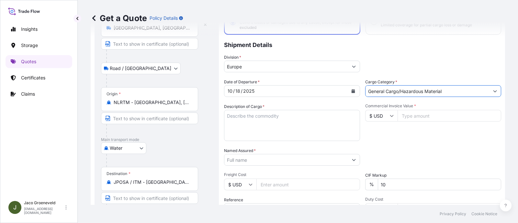
click at [391, 116] on input "$ USD" at bounding box center [381, 116] width 32 height 12
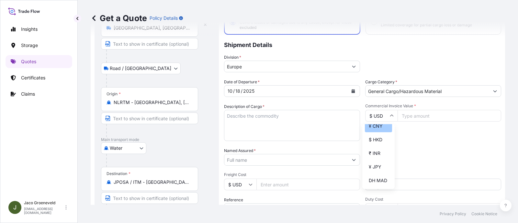
scroll to position [121, 0]
click at [374, 154] on div "¥ JPY" at bounding box center [378, 147] width 27 height 12
type input "¥ JPY"
click at [408, 148] on div "Packing Category Type to search a container mode Please select a primary mode o…" at bounding box center [433, 156] width 136 height 18
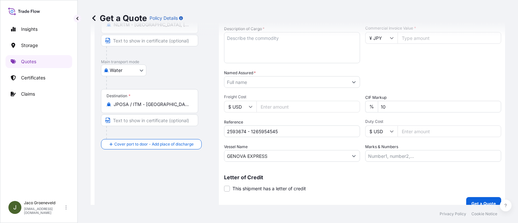
scroll to position [132, 0]
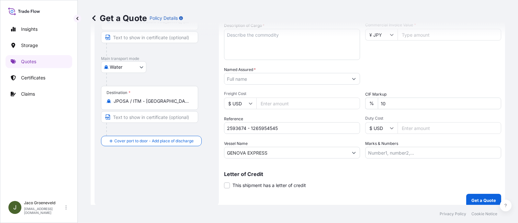
click at [256, 78] on input "Named Assured *" at bounding box center [286, 79] width 124 height 12
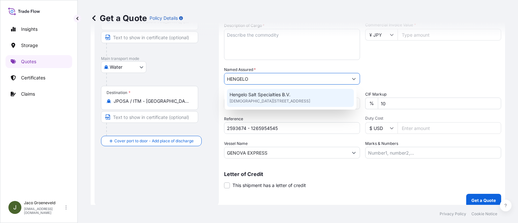
click at [258, 97] on span "Hengelo Salt Specialties B.V." at bounding box center [260, 94] width 61 height 6
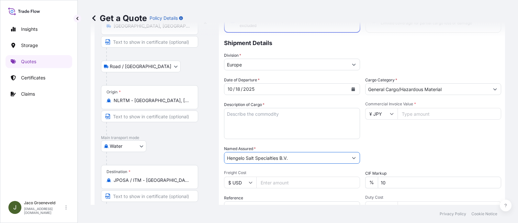
scroll to position [51, 0]
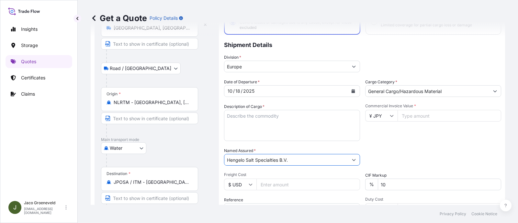
type input "Hengelo Salt Specialties B.V."
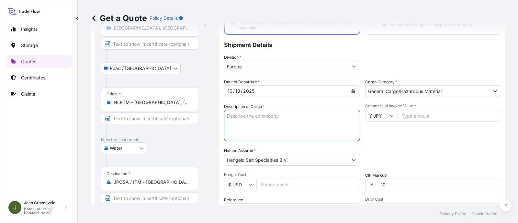
click at [239, 129] on textarea "Description of Cargo *" at bounding box center [292, 125] width 136 height 31
click at [232, 114] on textarea "Description of Cargo *" at bounding box center [292, 125] width 136 height 31
type textarea "1X CONTAINER"
click at [422, 109] on div "Commercial Invoice Value * ¥ JPY" at bounding box center [433, 122] width 136 height 38
type input "2091694"
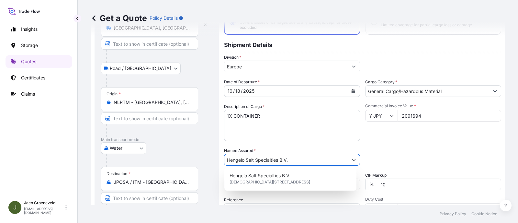
click at [424, 136] on div "Commercial Invoice Value * ¥ JPY 2091694" at bounding box center [433, 122] width 136 height 38
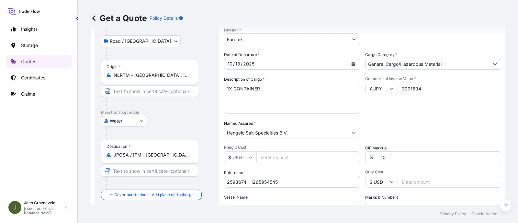
scroll to position [81, 0]
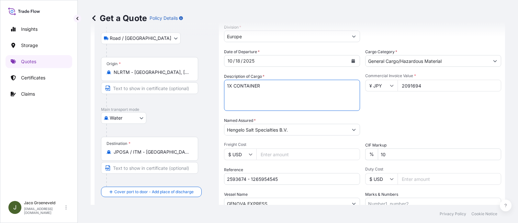
click at [260, 96] on textarea "1X CONTAINER" at bounding box center [292, 95] width 136 height 31
paste textarea "PALLETS LOADED INTO 1 20' DRY HEAVY DUTY CONTAINER 15 PALLETS KNZ JAPAN MINERAL…"
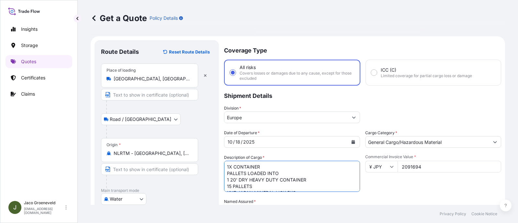
scroll to position [137, 0]
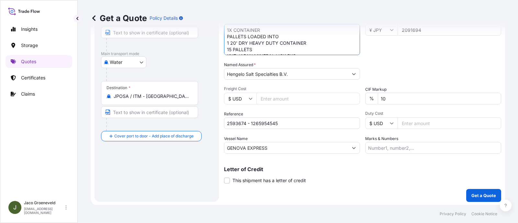
type textarea "1X CONTAINER PALLETS LOADED INTO 1 20' DRY HEAVY DUTY CONTAINER 15 PALLETS KNZ …"
click at [460, 192] on p "Get a Quote" at bounding box center [484, 195] width 25 height 6
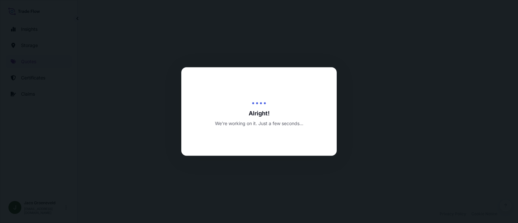
select select "Road / [GEOGRAPHIC_DATA]"
select select "Water"
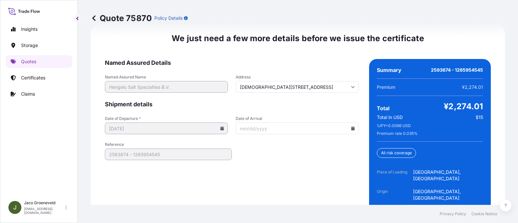
scroll to position [1067, 0]
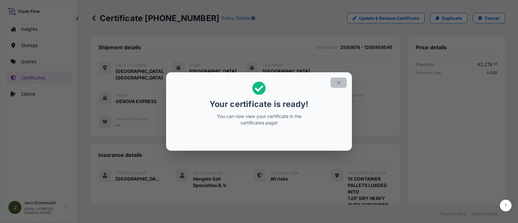
click at [342, 83] on button "button" at bounding box center [339, 82] width 16 height 10
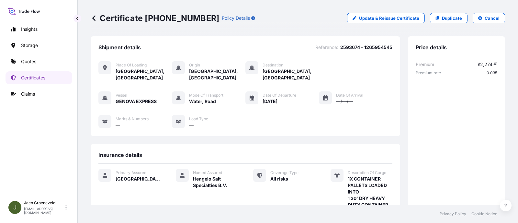
scroll to position [202, 0]
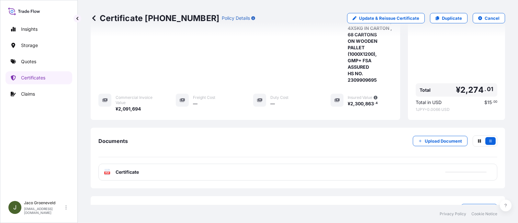
click at [107, 173] on icon at bounding box center [108, 172] width 6 height 6
click at [107, 170] on icon at bounding box center [108, 172] width 6 height 6
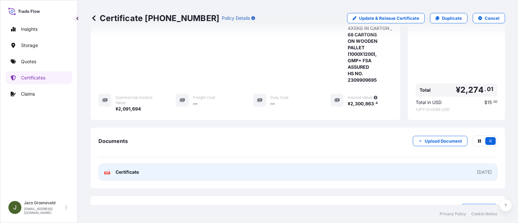
click at [108, 170] on icon at bounding box center [108, 172] width 6 height 6
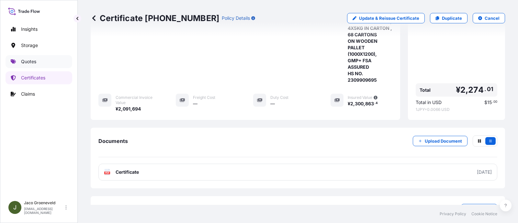
click at [29, 67] on link "Quotes" at bounding box center [39, 61] width 67 height 13
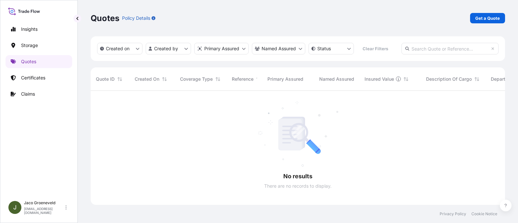
scroll to position [131, 408]
click at [460, 12] on div "Quotes Policy Details Get a Quote" at bounding box center [298, 18] width 415 height 36
click at [460, 15] on p "Get a Quote" at bounding box center [487, 18] width 25 height 6
select select "Water"
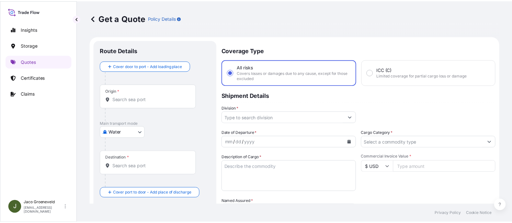
scroll to position [10, 0]
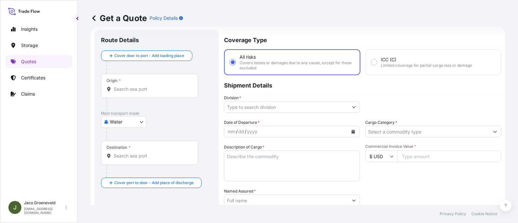
click at [143, 64] on div at bounding box center [159, 67] width 106 height 13
click at [140, 61] on div "Cover door to port - Add loading place" at bounding box center [147, 56] width 80 height 12
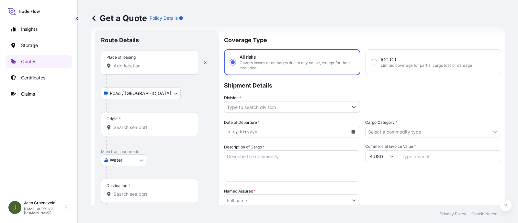
click at [140, 58] on div "Place of loading" at bounding box center [149, 63] width 97 height 24
click at [140, 63] on input "Place of loading" at bounding box center [152, 66] width 76 height 6
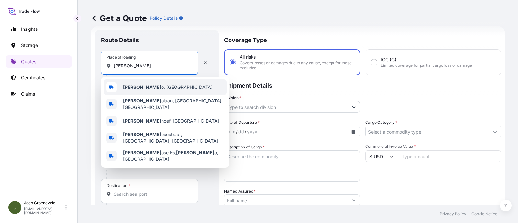
click at [144, 86] on span "[PERSON_NAME] o, [GEOGRAPHIC_DATA]" at bounding box center [168, 87] width 90 height 6
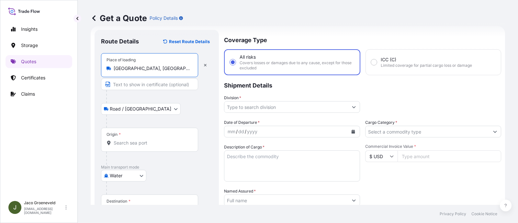
type input "[GEOGRAPHIC_DATA], [GEOGRAPHIC_DATA]"
click at [276, 112] on div "Coverage Type All risks Covers losses or damages due to any cause, except for t…" at bounding box center [363, 179] width 275 height 298
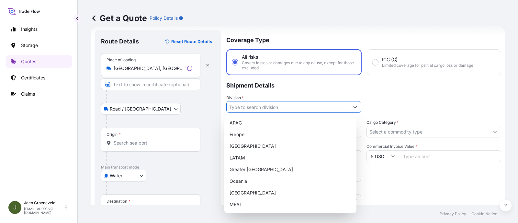
click at [273, 110] on input "Division *" at bounding box center [288, 107] width 123 height 12
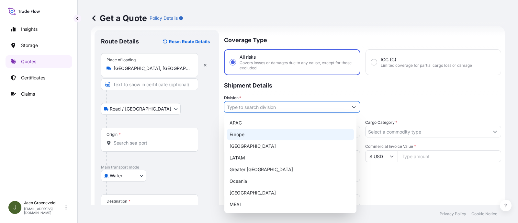
click at [248, 136] on div "APAC [GEOGRAPHIC_DATA] [GEOGRAPHIC_DATA] LATAM Greater [GEOGRAPHIC_DATA] [GEOGR…" at bounding box center [290, 163] width 127 height 93
type input "Europe"
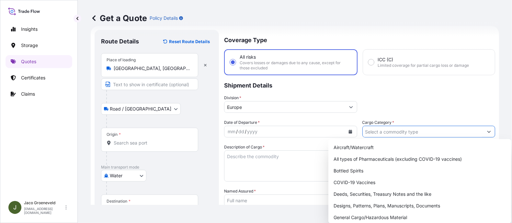
click at [367, 130] on input "Cargo Category *" at bounding box center [423, 132] width 121 height 12
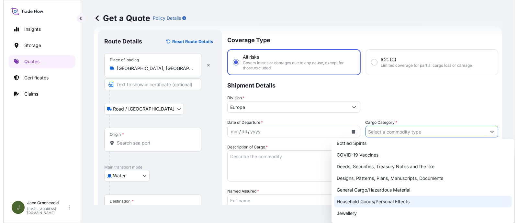
scroll to position [40, 0]
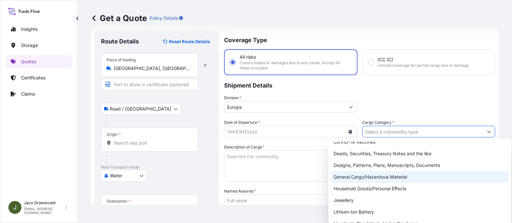
click at [352, 176] on div "General Cargo/Hazardous Material" at bounding box center [420, 177] width 178 height 12
type input "General Cargo/Hazardous Material"
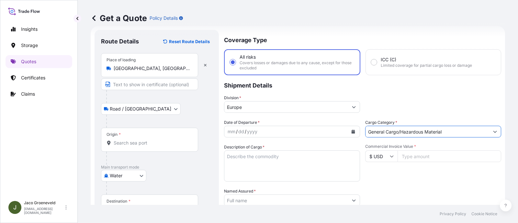
click at [372, 159] on input "$ USD" at bounding box center [381, 156] width 32 height 12
click at [378, 154] on div "¥ JPY" at bounding box center [378, 147] width 27 height 12
type input "¥ JPY"
click at [404, 164] on div "Commercial Invoice Value * ¥ JPY" at bounding box center [433, 163] width 136 height 38
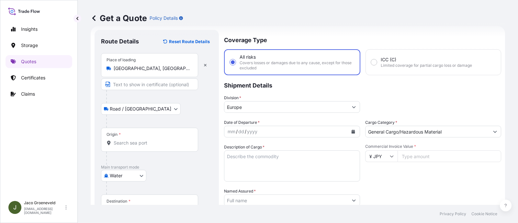
click at [405, 151] on input "Commercial Invoice Value *" at bounding box center [450, 156] width 104 height 12
click at [433, 156] on input "Commercial Invoice Value *" at bounding box center [450, 156] width 104 height 12
type input "1896162"
click at [294, 131] on div "mm / dd / yyyy" at bounding box center [286, 132] width 124 height 12
click at [352, 130] on icon "Calendar" at bounding box center [354, 132] width 4 height 4
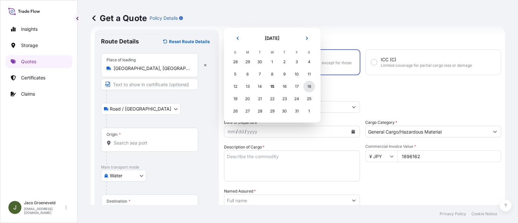
click at [311, 85] on div "18" at bounding box center [309, 87] width 12 height 12
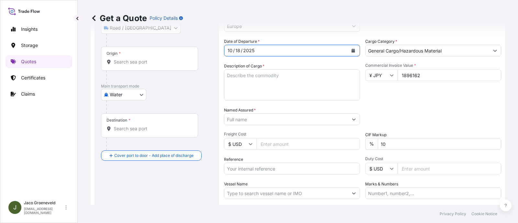
scroll to position [132, 0]
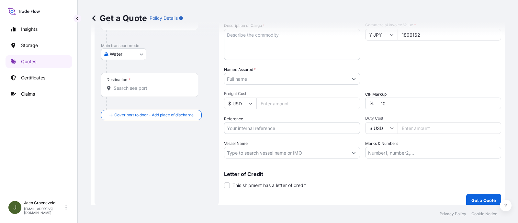
drag, startPoint x: 285, startPoint y: 154, endPoint x: 301, endPoint y: 155, distance: 15.2
click at [285, 154] on input "Vessel Name" at bounding box center [286, 153] width 124 height 12
click at [335, 151] on input "Vessel Name" at bounding box center [286, 153] width 124 height 12
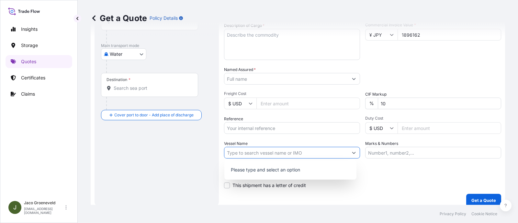
click at [352, 152] on icon "Show suggestions" at bounding box center [354, 153] width 4 height 4
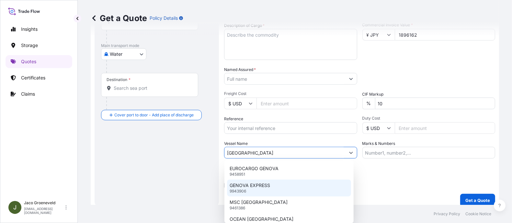
click at [261, 187] on p "GENOVA EXPRESS" at bounding box center [250, 185] width 40 height 6
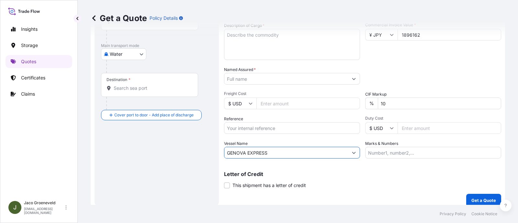
scroll to position [10, 0]
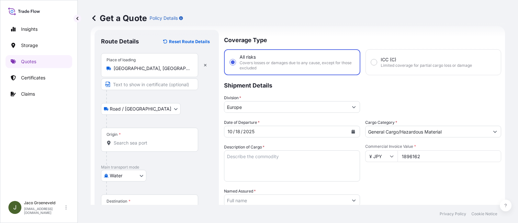
type input "GENOVA EXPRESS"
click at [140, 142] on input "Origin *" at bounding box center [152, 143] width 76 height 6
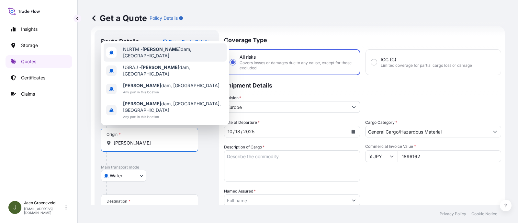
click at [153, 59] on div "NLRTM - [PERSON_NAME][GEOGRAPHIC_DATA], [GEOGRAPHIC_DATA]" at bounding box center [165, 52] width 123 height 18
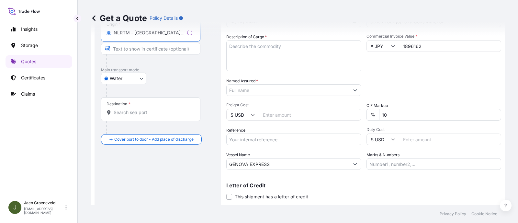
scroll to position [132, 0]
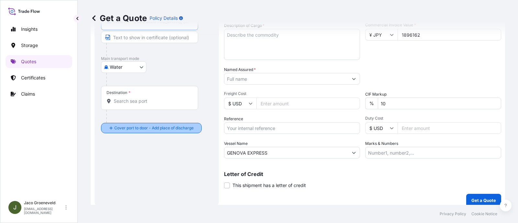
type input "NLRTM - [GEOGRAPHIC_DATA], [GEOGRAPHIC_DATA]"
click at [150, 92] on div "Destination *" at bounding box center [149, 98] width 97 height 24
click at [150, 98] on input "Destination *" at bounding box center [152, 101] width 76 height 6
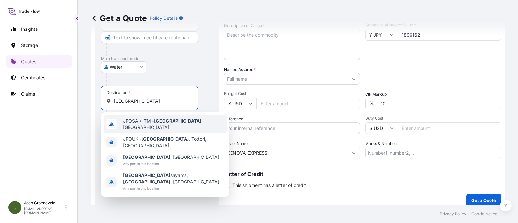
click at [148, 128] on div "JPOSA / ITM - [GEOGRAPHIC_DATA] , [GEOGRAPHIC_DATA]" at bounding box center [165, 124] width 123 height 18
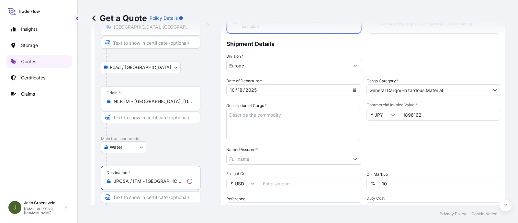
scroll to position [51, 0]
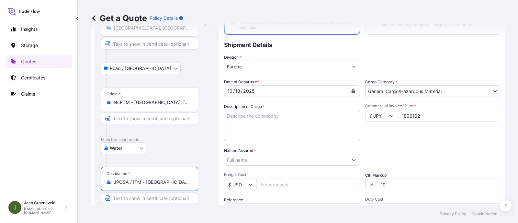
type input "JPOSA / ITM - [GEOGRAPHIC_DATA], [GEOGRAPHIC_DATA]"
click at [259, 119] on textarea "Description of Cargo *" at bounding box center [292, 125] width 136 height 31
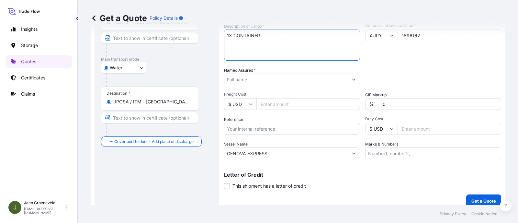
scroll to position [132, 0]
type textarea "1X CONTAINER"
click at [253, 124] on input "Reference" at bounding box center [292, 128] width 136 height 12
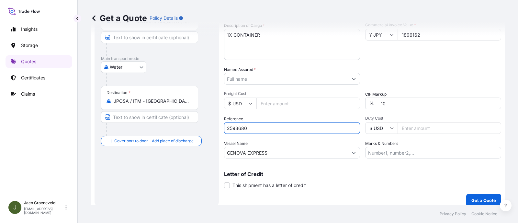
click at [275, 128] on input "2593680" at bounding box center [292, 128] width 136 height 12
paste input "1265954447"
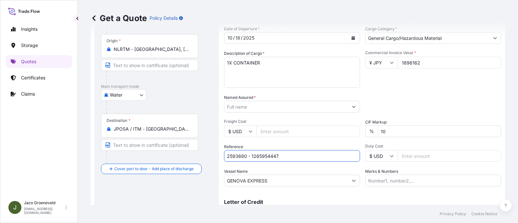
scroll to position [91, 0]
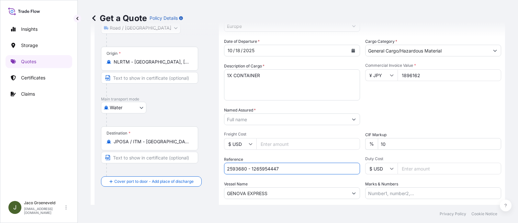
type input "2593680 - 1265954447"
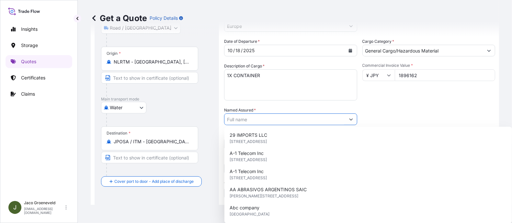
click at [283, 122] on input "Named Assured *" at bounding box center [284, 119] width 121 height 12
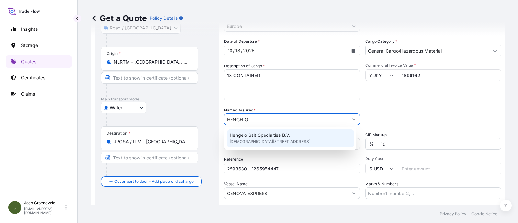
click at [259, 133] on span "Hengelo Salt Specialties B.V." at bounding box center [260, 135] width 61 height 6
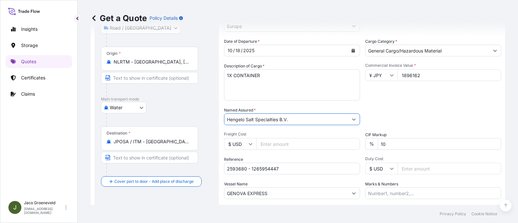
type input "Hengelo Salt Specialties B.V."
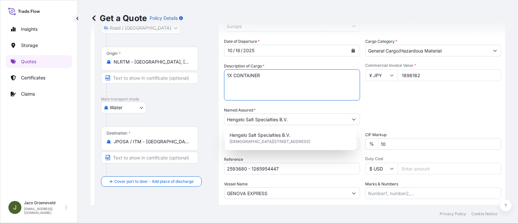
click at [269, 83] on textarea "1X CONTAINER" at bounding box center [292, 84] width 136 height 31
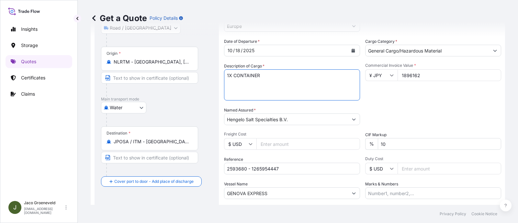
paste textarea "PALLETS LOADED INTO 1 20' DRY HEAVY DUTY CONTAINER 20 PALLETS KNZ JAPAN MINERAL…"
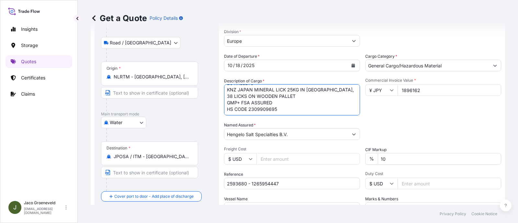
scroll to position [137, 0]
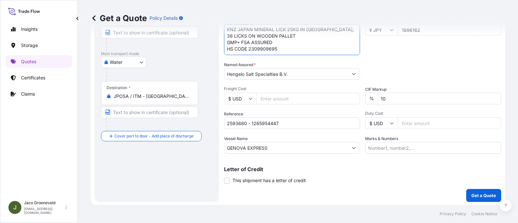
type textarea "1X CONTAINER PALLETS LOADED INTO 1 20' DRY HEAVY DUTY CONTAINER 20 PALLETS KNZ …"
click at [460, 192] on p "Get a Quote" at bounding box center [484, 195] width 25 height 6
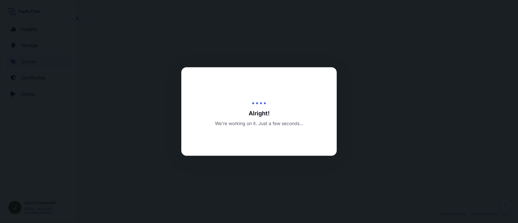
select select "Road / [GEOGRAPHIC_DATA]"
select select "Water"
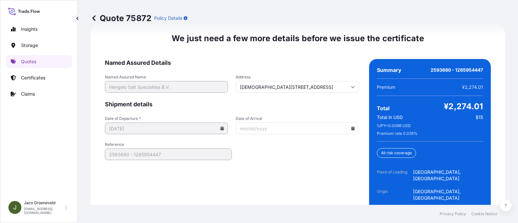
scroll to position [1067, 0]
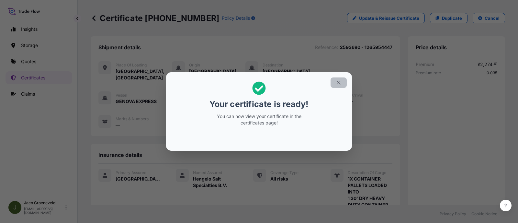
click at [340, 84] on icon "button" at bounding box center [339, 83] width 6 height 6
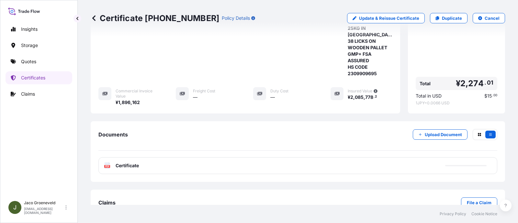
scroll to position [205, 0]
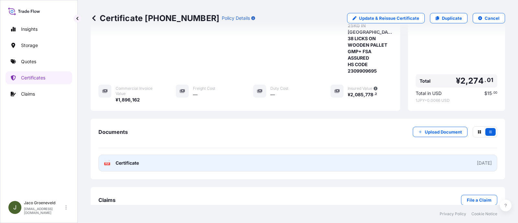
click at [112, 160] on div "PDF Certificate" at bounding box center [121, 163] width 35 height 6
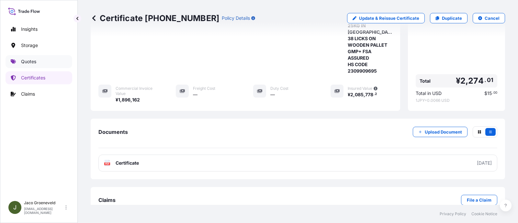
click at [44, 64] on link "Quotes" at bounding box center [39, 61] width 67 height 13
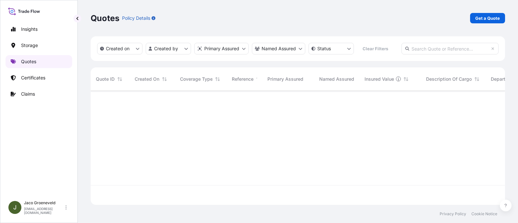
scroll to position [112, 408]
click at [460, 15] on p "Get a Quote" at bounding box center [487, 18] width 25 height 6
select select "Water"
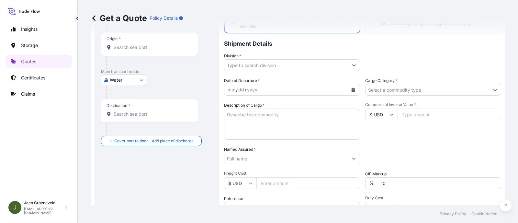
scroll to position [91, 0]
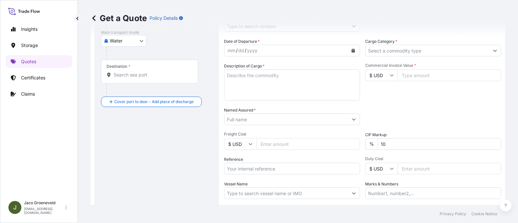
click at [244, 163] on input "Reference" at bounding box center [292, 169] width 136 height 12
paste input "2618412"
type input "2618412 - 1265961285"
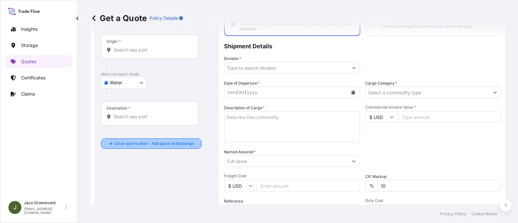
scroll to position [0, 0]
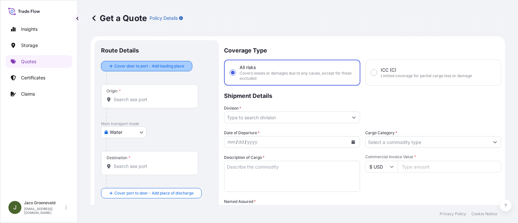
click at [142, 72] on div "Cover door to port - Add loading place" at bounding box center [147, 66] width 80 height 12
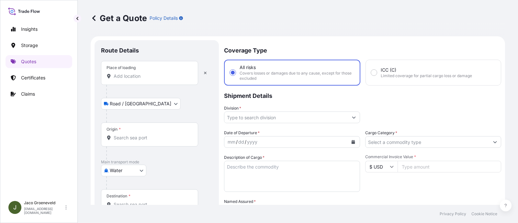
click at [139, 78] on input "Place of loading" at bounding box center [152, 76] width 76 height 6
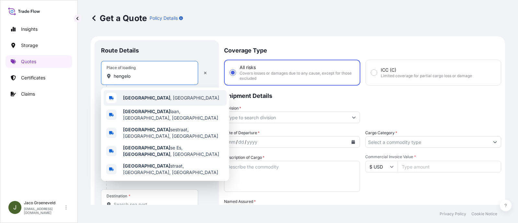
click at [140, 94] on div "[GEOGRAPHIC_DATA] , [GEOGRAPHIC_DATA]" at bounding box center [165, 98] width 123 height 16
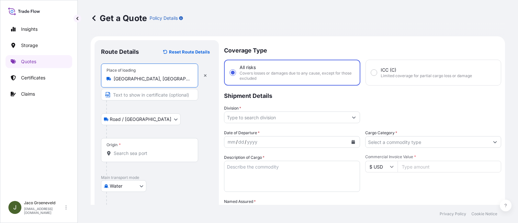
scroll to position [40, 0]
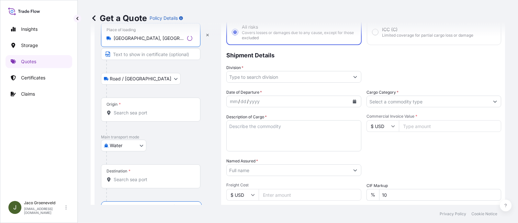
type input "[GEOGRAPHIC_DATA], [GEOGRAPHIC_DATA]"
click at [153, 120] on div "Origin *" at bounding box center [150, 109] width 99 height 24
click at [153, 116] on input "Origin *" at bounding box center [153, 112] width 79 height 6
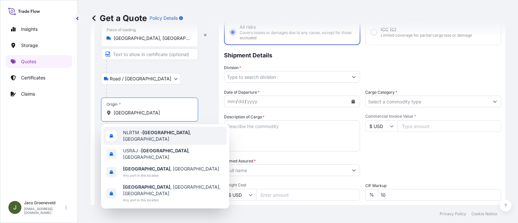
click at [145, 137] on span "NLRTM - [GEOGRAPHIC_DATA] , [GEOGRAPHIC_DATA]" at bounding box center [173, 135] width 101 height 13
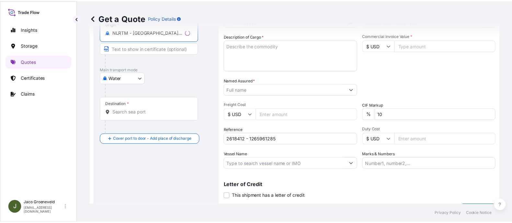
scroll to position [121, 0]
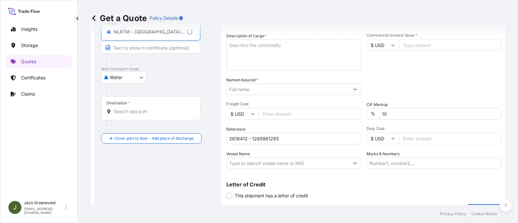
type input "NLRTM - [GEOGRAPHIC_DATA], [GEOGRAPHIC_DATA]"
click at [161, 109] on input "Destination *" at bounding box center [153, 111] width 79 height 6
click at [279, 163] on input "Vessel Name" at bounding box center [286, 163] width 124 height 12
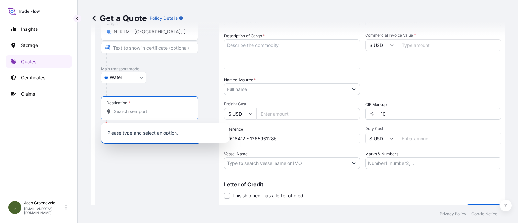
click at [182, 109] on input "Destination * Please select a destination" at bounding box center [152, 111] width 76 height 6
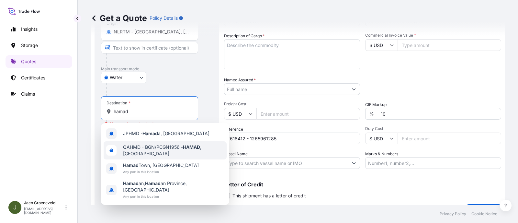
click at [146, 149] on span "QAHMD - BGN/PCGN1956 - HAMAD , [GEOGRAPHIC_DATA]" at bounding box center [173, 150] width 101 height 13
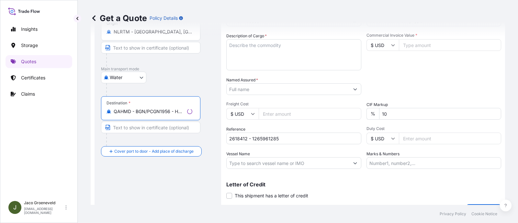
type input "QAHMD - BGN/PCGN1956 - HAMAD, [GEOGRAPHIC_DATA]"
click at [262, 56] on textarea "Description of Cargo *" at bounding box center [293, 54] width 135 height 31
click at [234, 135] on input "2618412 - 1265961285" at bounding box center [292, 138] width 136 height 12
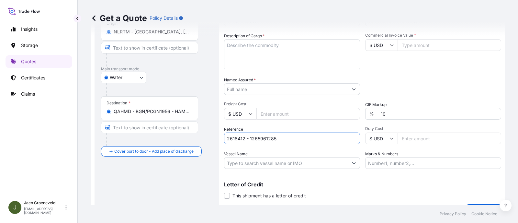
drag, startPoint x: 234, startPoint y: 135, endPoint x: 202, endPoint y: 122, distance: 33.4
click at [234, 135] on input "2618412 - 1265961285" at bounding box center [292, 138] width 136 height 12
click at [373, 41] on input "$ USD" at bounding box center [381, 45] width 32 height 12
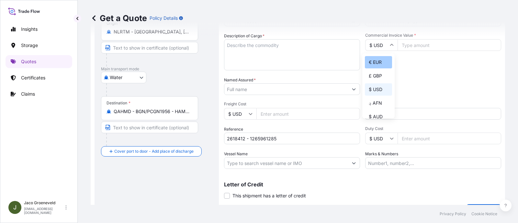
click at [377, 61] on div "€ EUR" at bounding box center [378, 62] width 27 height 12
type input "€ EUR"
click at [414, 45] on input "Commercial Invoice Value *" at bounding box center [450, 45] width 104 height 12
type input "53507.48"
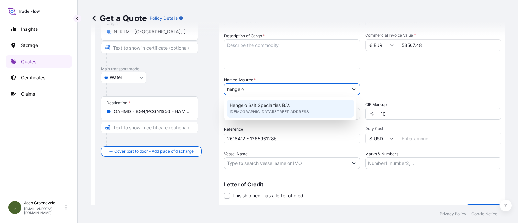
click at [251, 112] on span "[DEMOGRAPHIC_DATA][STREET_ADDRESS]" at bounding box center [270, 112] width 81 height 6
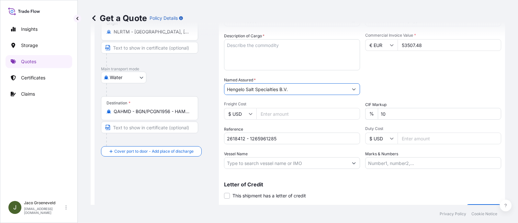
type input "Hengelo Salt Specialties B.V."
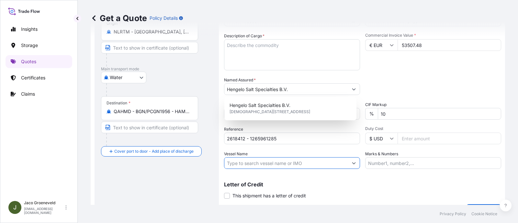
click at [257, 160] on input "Vessel Name" at bounding box center [286, 163] width 124 height 12
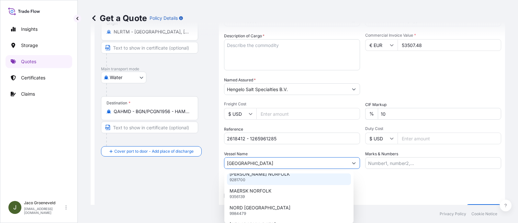
scroll to position [0, 0]
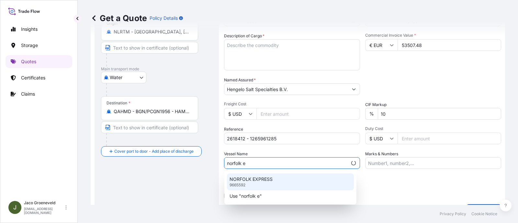
click at [256, 182] on div "NORFOLK EXPRESS 9665592" at bounding box center [290, 181] width 127 height 17
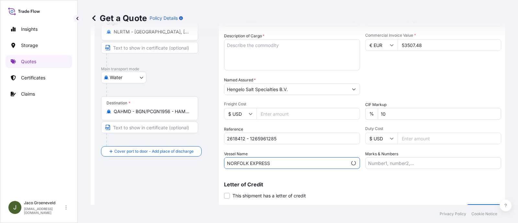
type input "NORFOLK EXPRESS"
click at [304, 149] on div "Date of Departure * mm / dd / yyyy Cargo Category * Description of Cargo * Comm…" at bounding box center [362, 88] width 277 height 161
click at [268, 53] on textarea "Description of Cargo *" at bounding box center [292, 54] width 136 height 31
type textarea "1"
click at [251, 61] on textarea "1" at bounding box center [292, 54] width 136 height 31
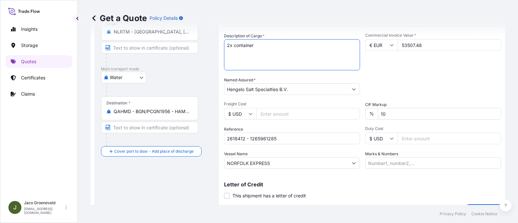
paste textarea "PALLETS LOADED INTO 1 20' DRY HEAVY DUTY CONTAINER 13 PALLETS NEZO EXTRA FINE I…"
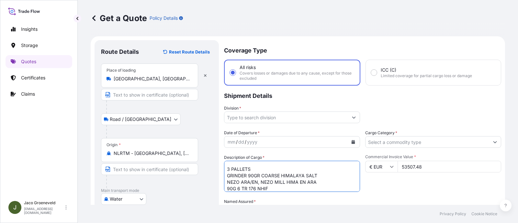
type textarea "2x container PALLETS LOADED INTO 1 20' DRY HEAVY DUTY CONTAINER 13 PALLETS NEZO…"
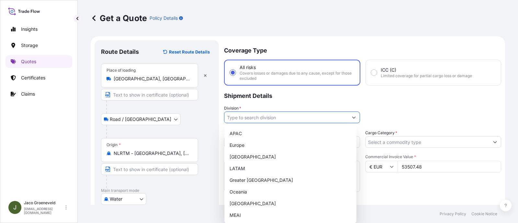
click at [292, 119] on input "Division *" at bounding box center [286, 117] width 124 height 12
click at [255, 143] on div "Europe" at bounding box center [290, 145] width 127 height 12
type input "Europe"
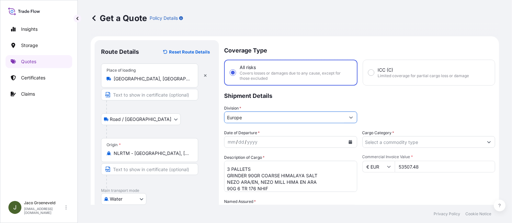
click at [368, 140] on input "Cargo Category *" at bounding box center [423, 142] width 121 height 12
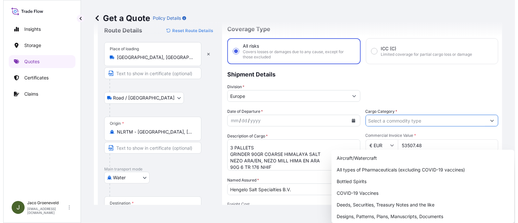
scroll to position [40, 0]
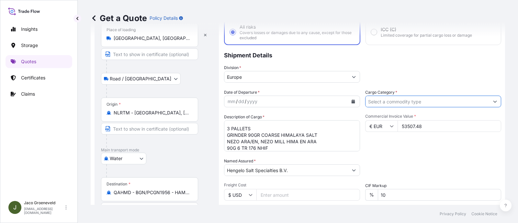
click at [414, 104] on input "Cargo Category *" at bounding box center [428, 102] width 124 height 12
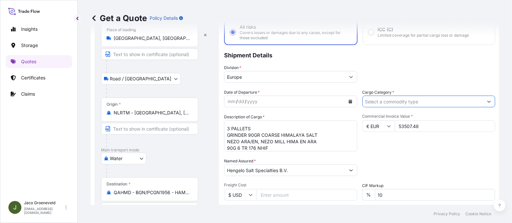
click at [460, 96] on button "Show suggestions" at bounding box center [489, 102] width 12 height 12
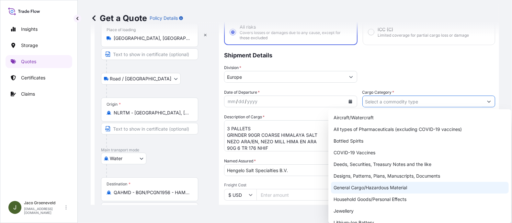
click at [361, 185] on div "General Cargo/Hazardous Material" at bounding box center [420, 188] width 178 height 12
type input "General Cargo/Hazardous Material"
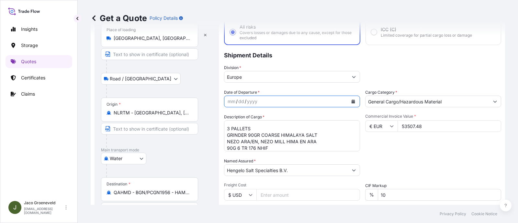
click at [348, 100] on button "Calendar" at bounding box center [353, 101] width 10 height 10
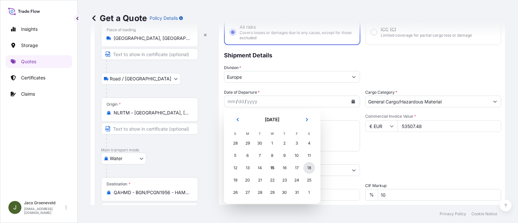
click at [308, 166] on div "18" at bounding box center [309, 168] width 12 height 12
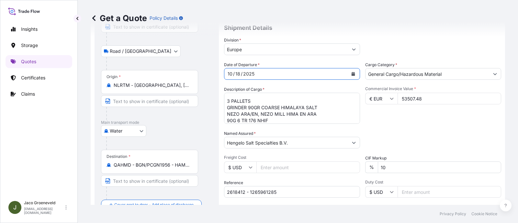
scroll to position [81, 0]
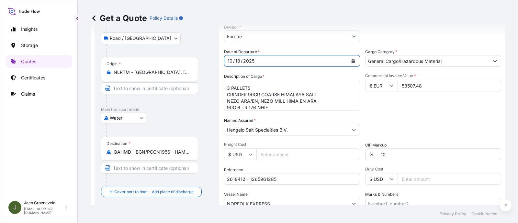
click at [412, 114] on div "Date of Departure * [DATE] Cargo Category * General Cargo/Hazardous Material De…" at bounding box center [362, 129] width 277 height 161
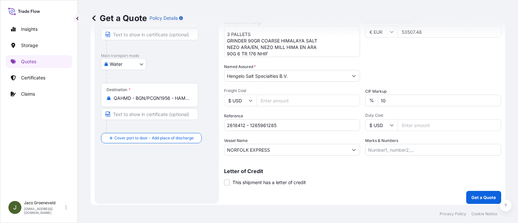
scroll to position [137, 0]
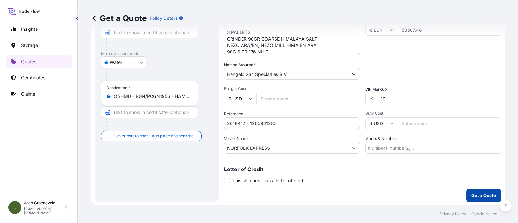
click at [460, 194] on p "Get a Quote" at bounding box center [484, 195] width 25 height 6
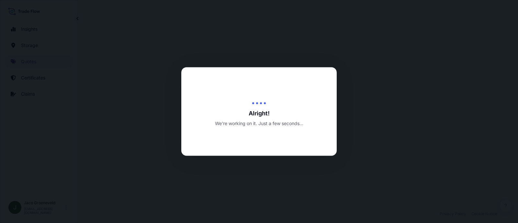
select select "Road / [GEOGRAPHIC_DATA]"
select select "Water"
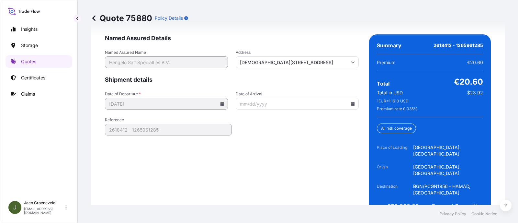
scroll to position [1080, 0]
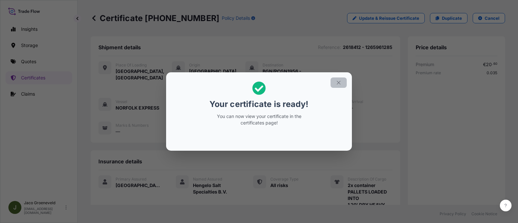
click at [336, 80] on icon "button" at bounding box center [339, 83] width 6 height 6
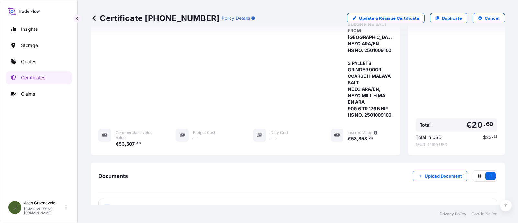
scroll to position [367, 0]
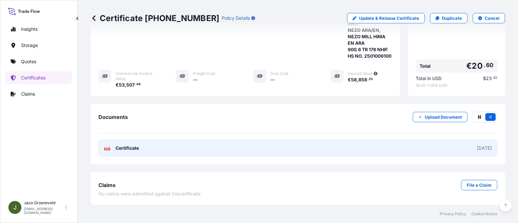
click at [122, 153] on link "PDF Certificate [DATE]" at bounding box center [297, 148] width 399 height 17
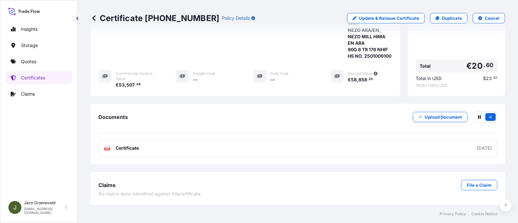
click at [181, 118] on div "Documents Upload Document" at bounding box center [297, 122] width 399 height 22
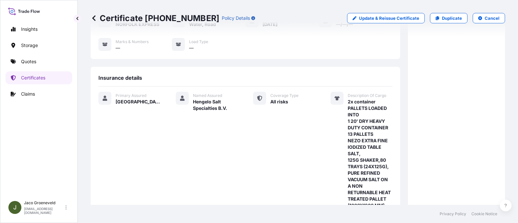
scroll to position [0, 0]
